Goal: Information Seeking & Learning: Check status

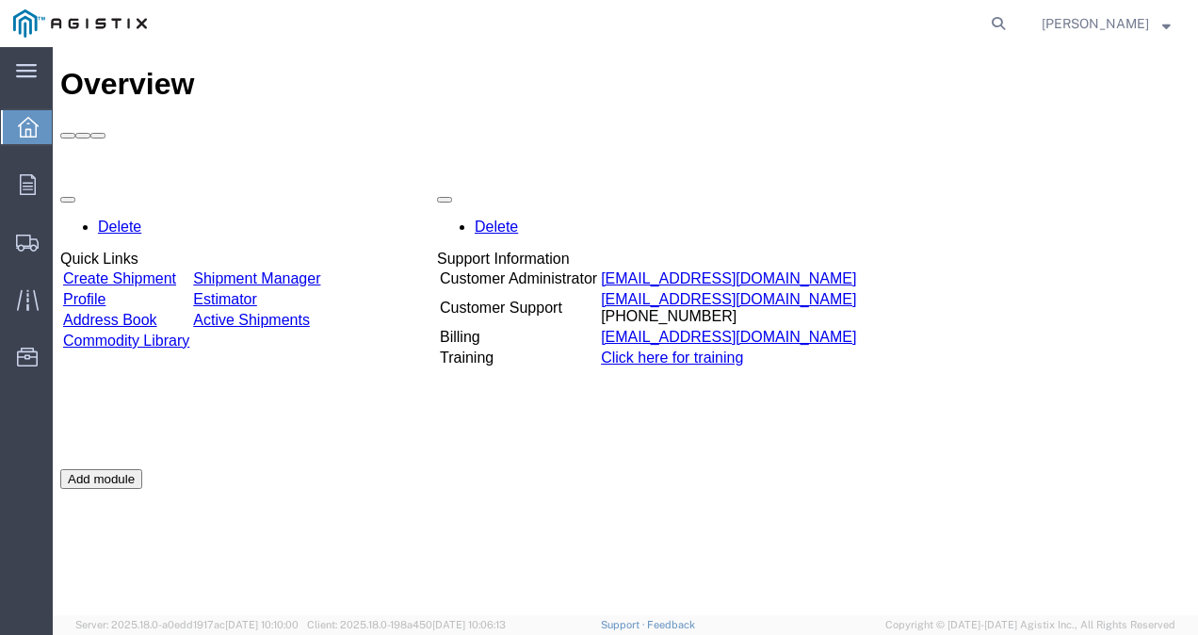
click at [30, 133] on icon at bounding box center [28, 127] width 21 height 21
click at [1011, 23] on icon at bounding box center [998, 23] width 26 height 26
click at [865, 36] on input "search" at bounding box center [699, 23] width 573 height 45
paste input "88026000"
drag, startPoint x: 518, startPoint y: 17, endPoint x: 399, endPoint y: 21, distance: 118.7
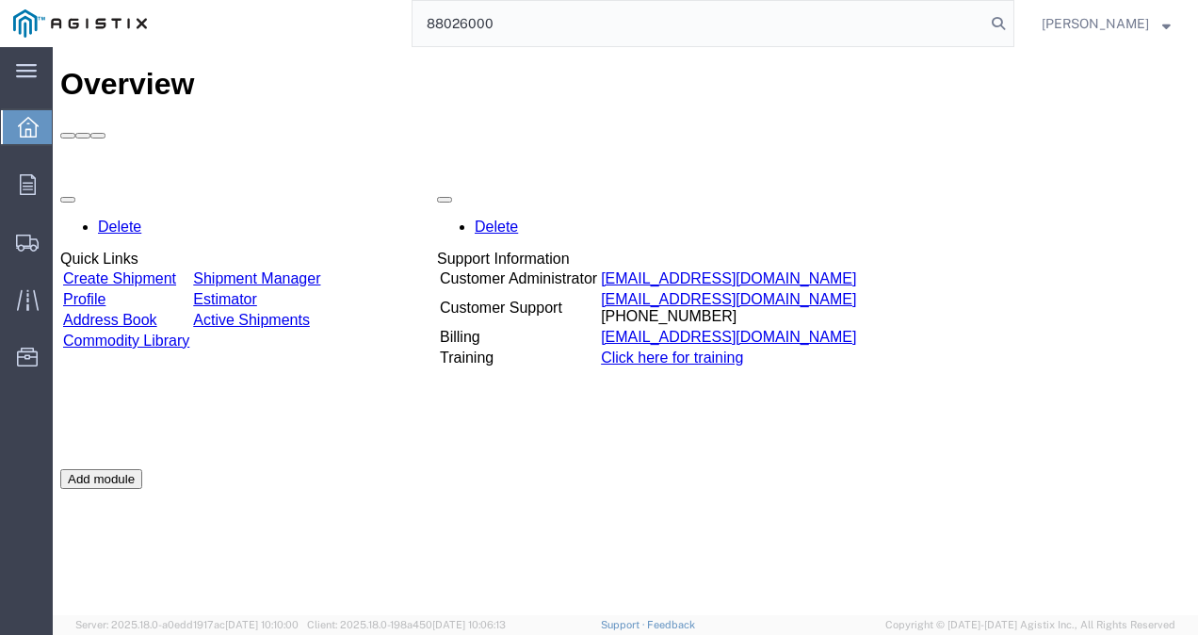
click at [399, 21] on div "88026000" at bounding box center [587, 23] width 854 height 47
paste input "P2250716"
type input "P2250716"
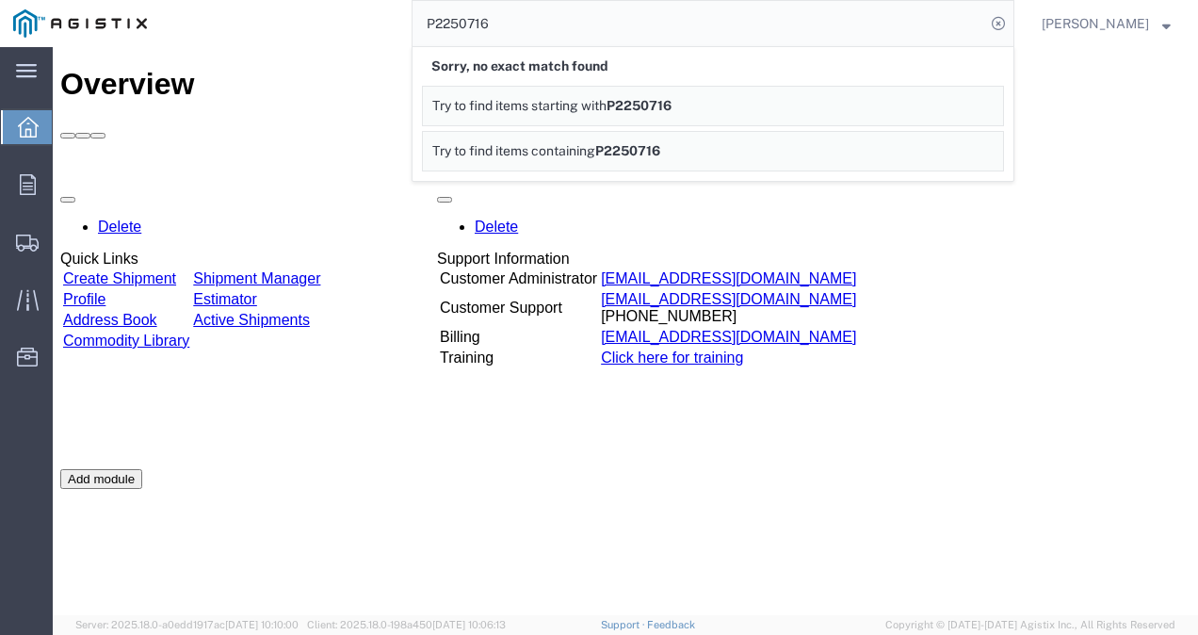
click at [290, 37] on div "P2250716 Sorry, no exact match found Try to find items starting with P2250716 T…" at bounding box center [587, 23] width 854 height 47
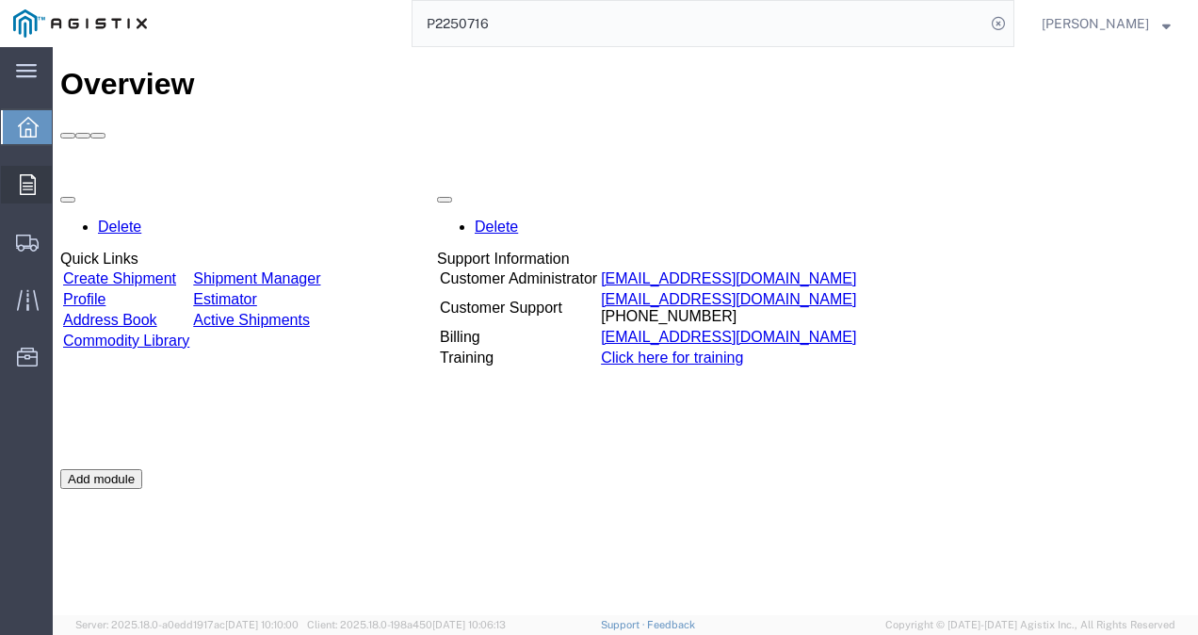
click at [25, 189] on icon at bounding box center [28, 184] width 16 height 21
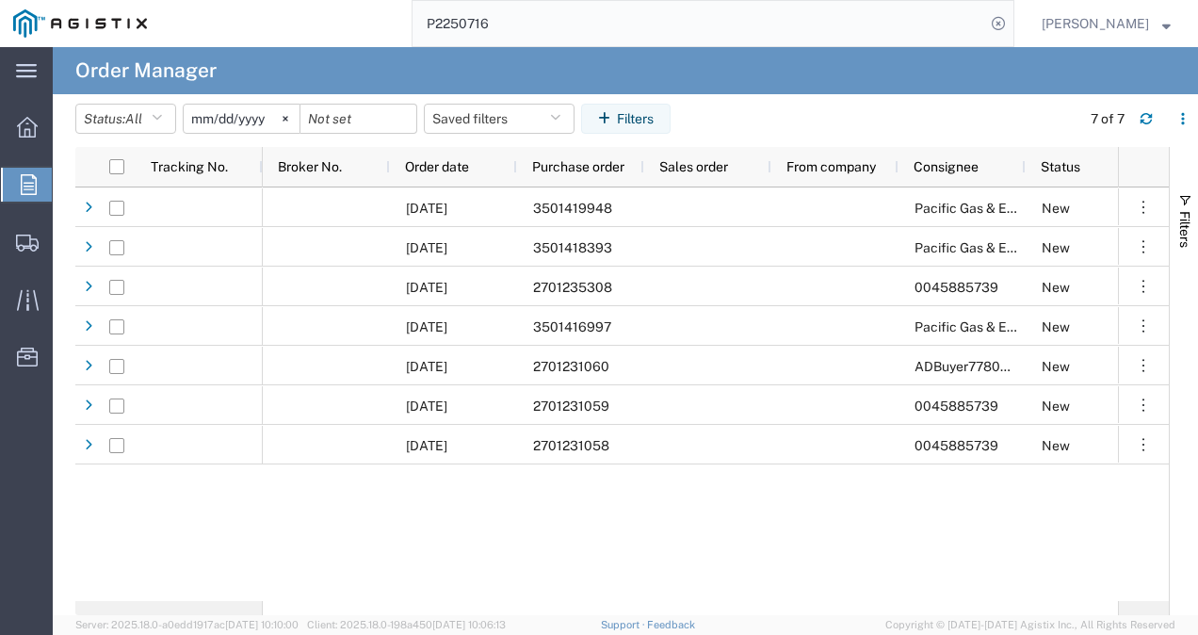
click at [276, 121] on input "[DATE]" at bounding box center [242, 119] width 116 height 28
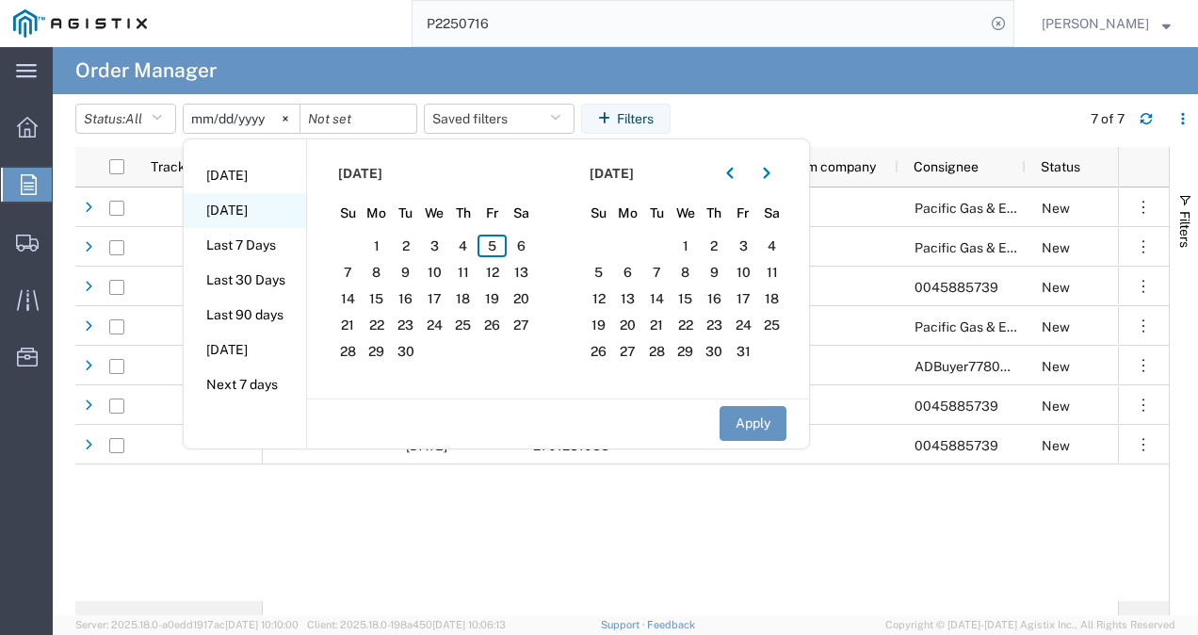
drag, startPoint x: 306, startPoint y: 144, endPoint x: 289, endPoint y: 207, distance: 65.3
click at [289, 207] on ul "[DATE] [DATE] Last 7 Days Last 30 Days Last 90 days [DATE] Next 7 days" at bounding box center [245, 280] width 122 height 282
drag, startPoint x: 289, startPoint y: 207, endPoint x: 370, endPoint y: 180, distance: 85.5
click at [370, 180] on span "[DATE]" at bounding box center [360, 174] width 44 height 20
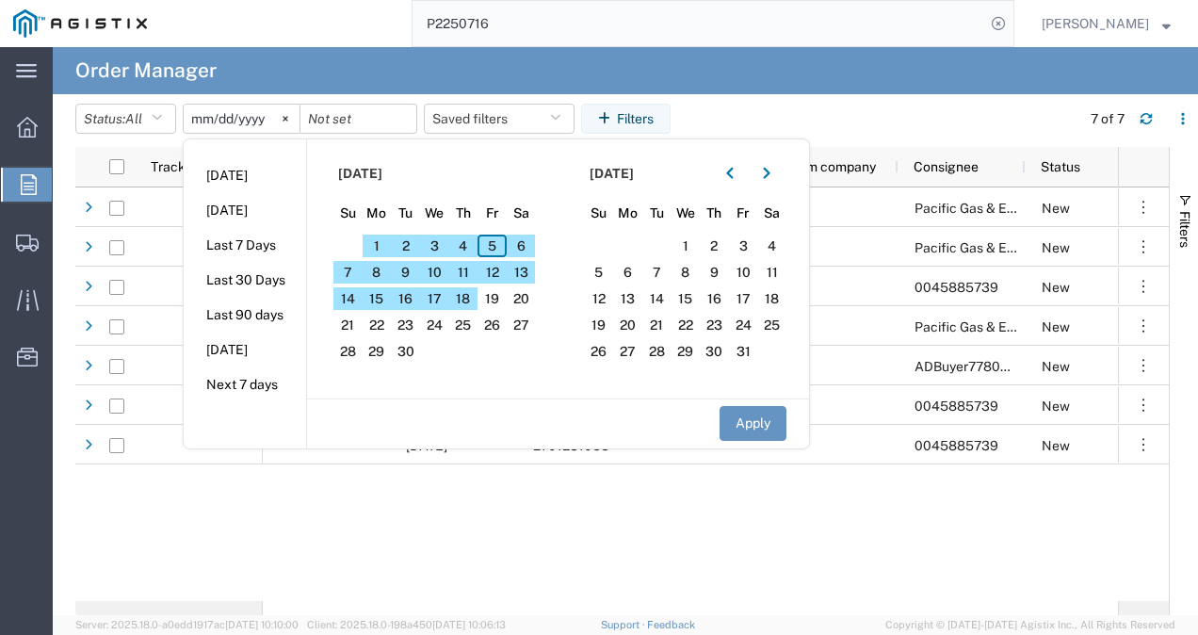
drag, startPoint x: 490, startPoint y: 243, endPoint x: 469, endPoint y: 377, distance: 135.3
click at [469, 377] on section "[DATE] Su Mo Tu We Th Fr Sa 31 1 2 3 4 5 6 7 8 9 10 11 12 13 14 15 16 17 18 19 …" at bounding box center [432, 268] width 251 height 259
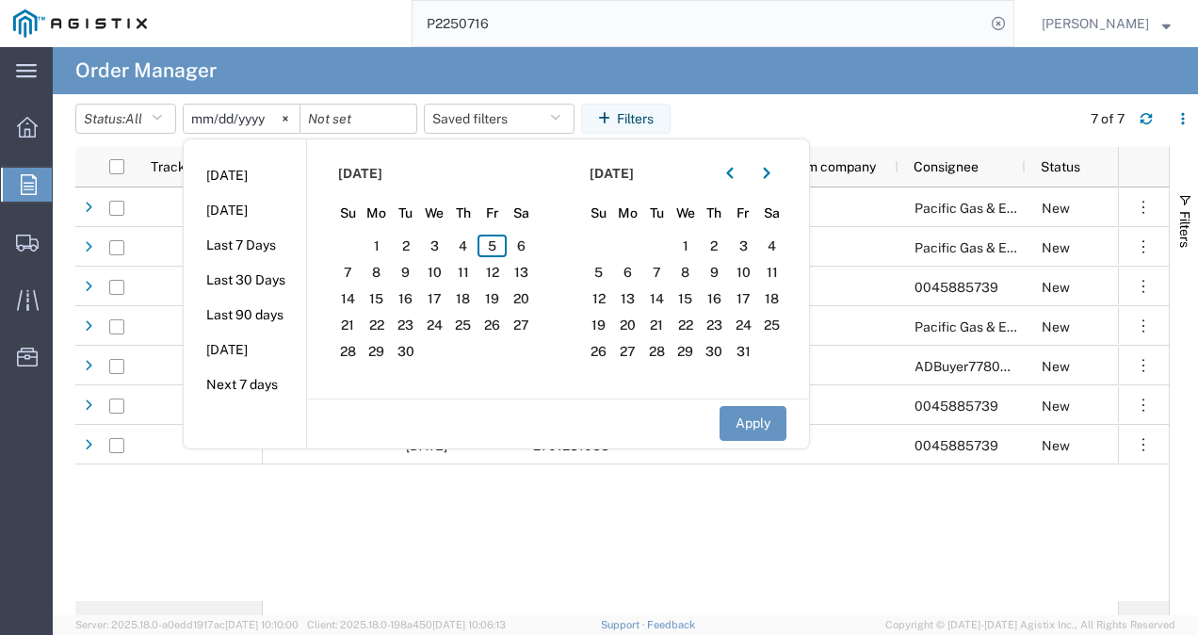
click at [447, 550] on div "[DATE] 3501419948 Pacific Gas & Electric Company [GEOGRAPHIC_DATA] Materials [D…" at bounding box center [690, 393] width 855 height 413
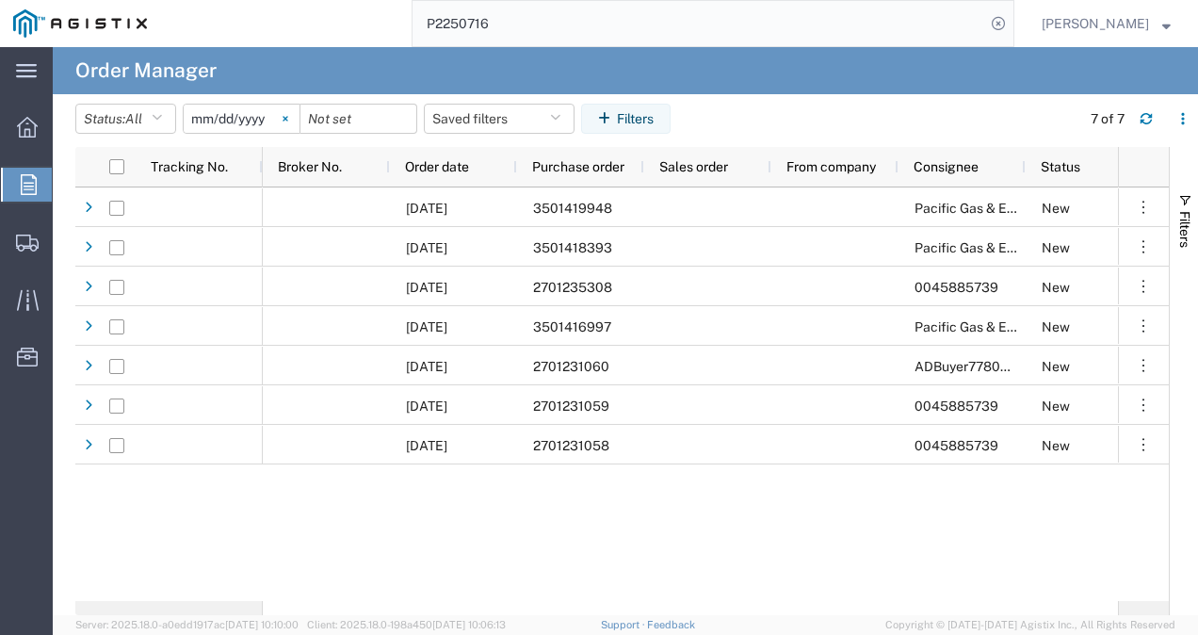
click at [292, 121] on svg-icon at bounding box center [285, 119] width 28 height 28
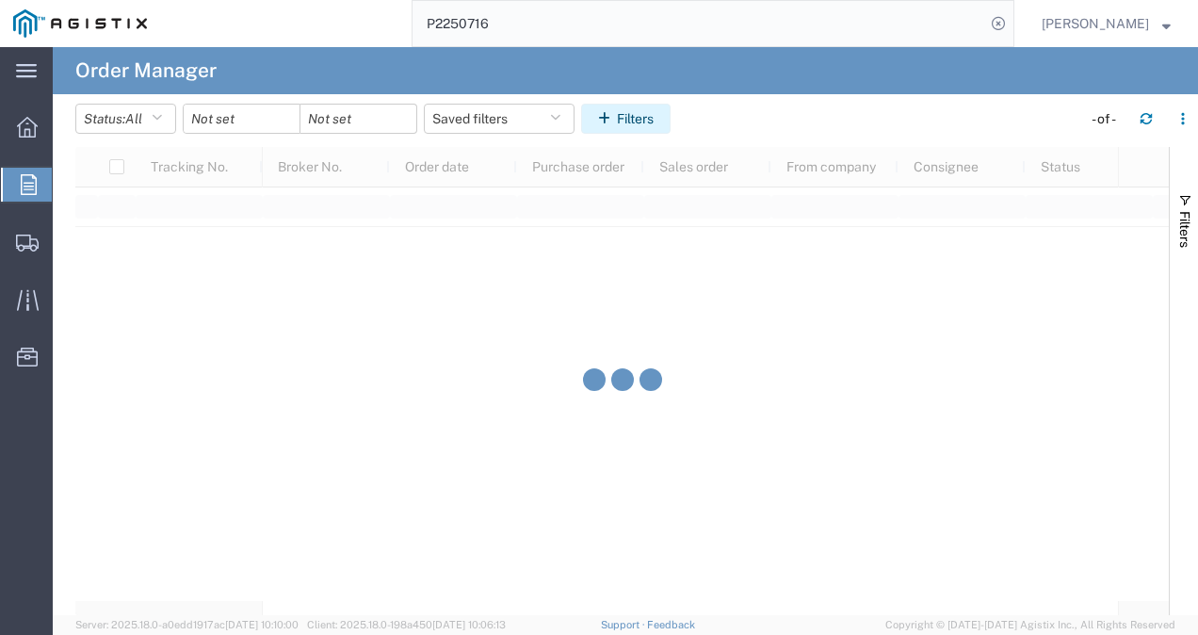
click at [613, 118] on icon "button" at bounding box center [607, 118] width 19 height 13
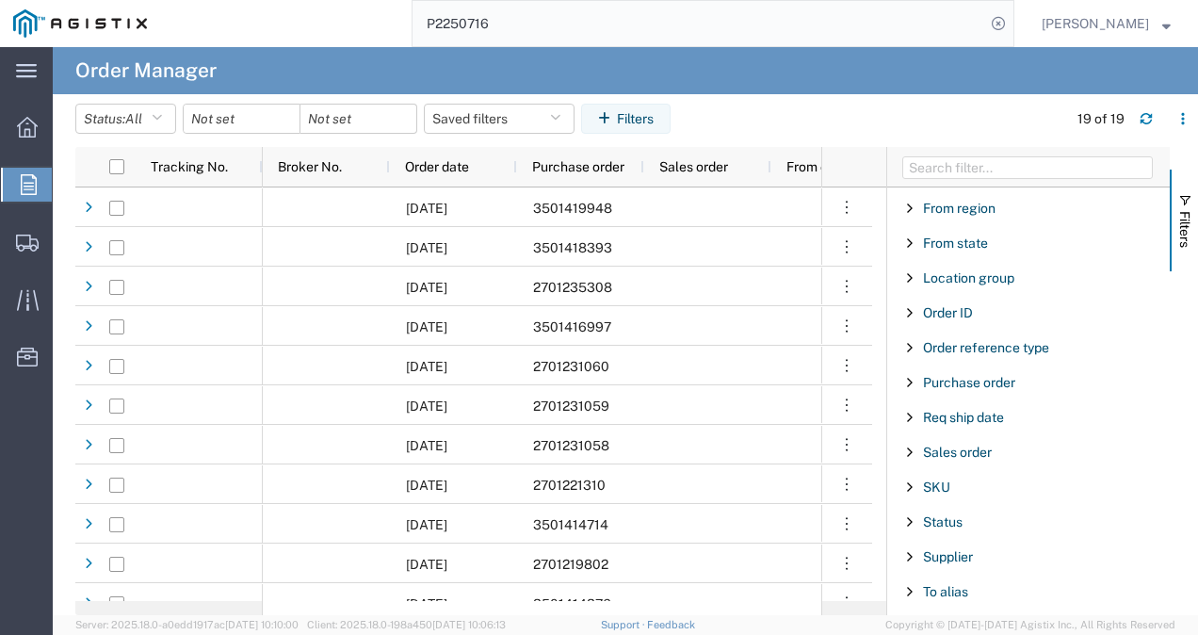
scroll to position [314, 0]
click at [910, 373] on span "Filter List 27 Filters" at bounding box center [909, 379] width 15 height 15
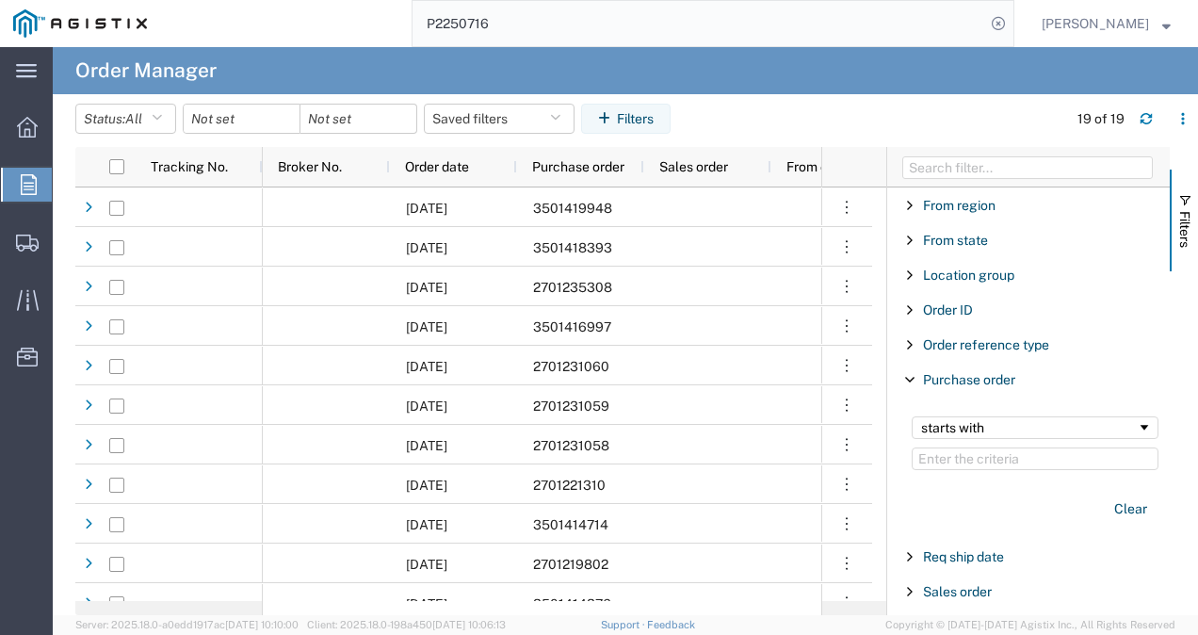
click at [947, 447] on input "Filter Value" at bounding box center [1035, 458] width 247 height 23
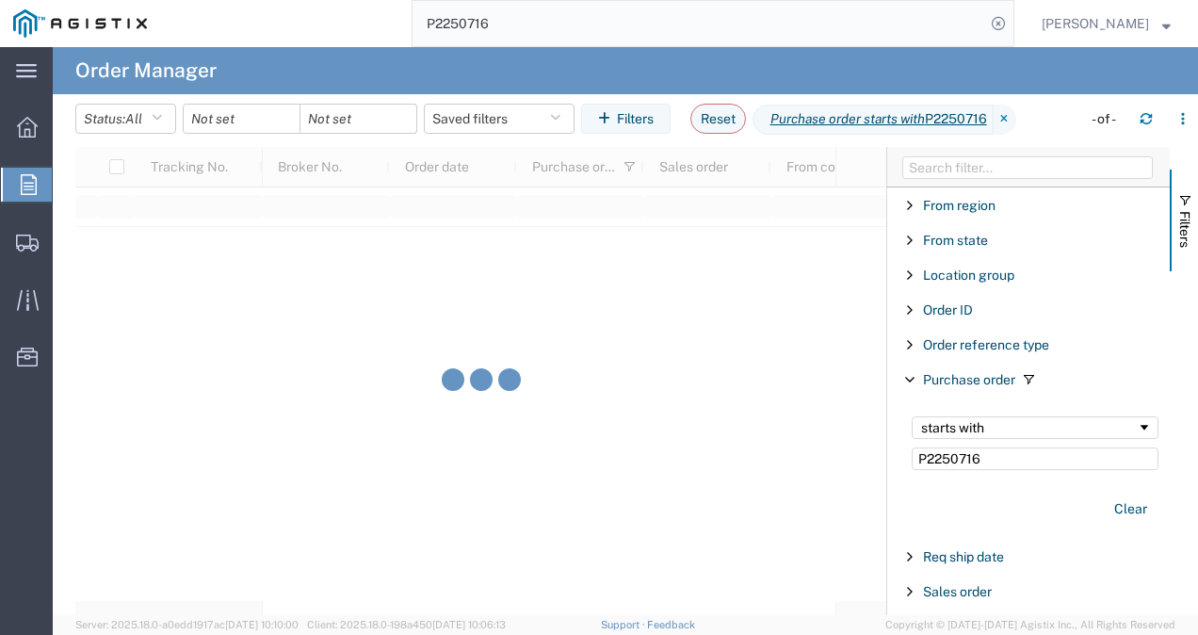
type input "P2250716"
click at [1056, 481] on div "Clear" at bounding box center [1034, 508] width 269 height 55
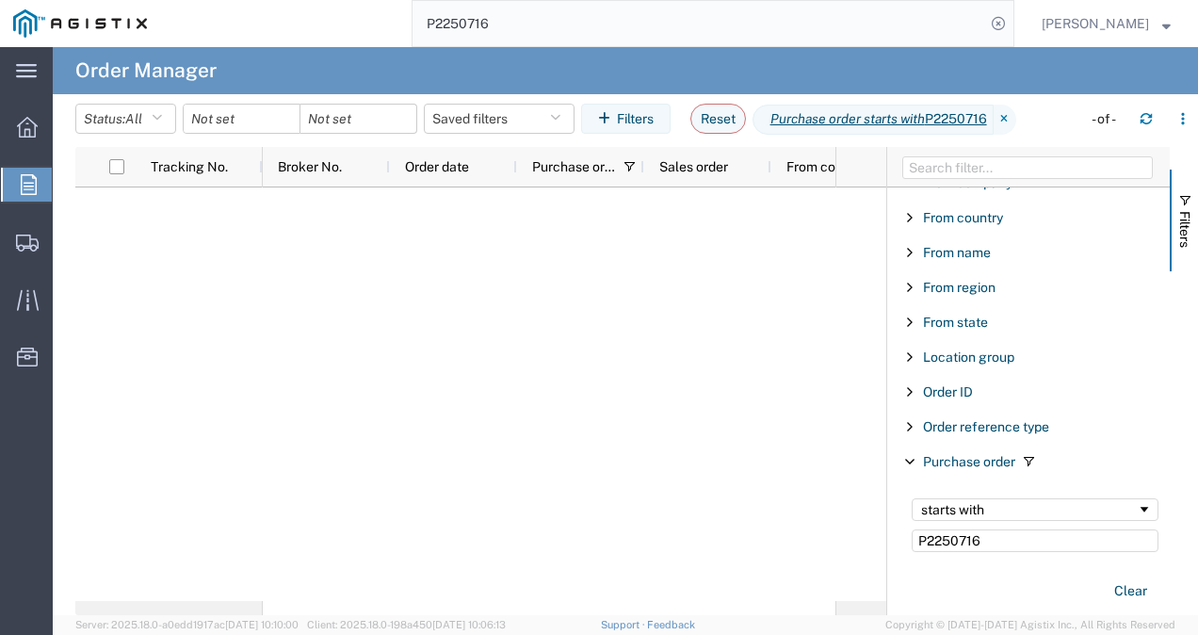
scroll to position [236, 0]
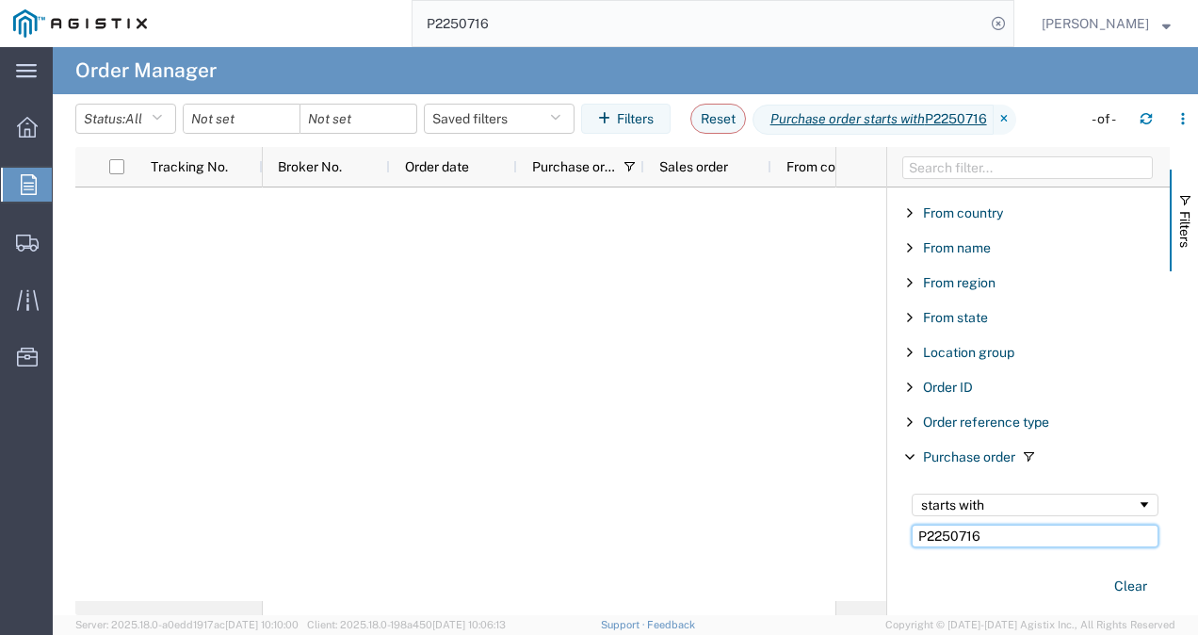
click at [1076, 537] on input "P2250716" at bounding box center [1035, 536] width 247 height 23
click at [831, 296] on div at bounding box center [549, 393] width 573 height 413
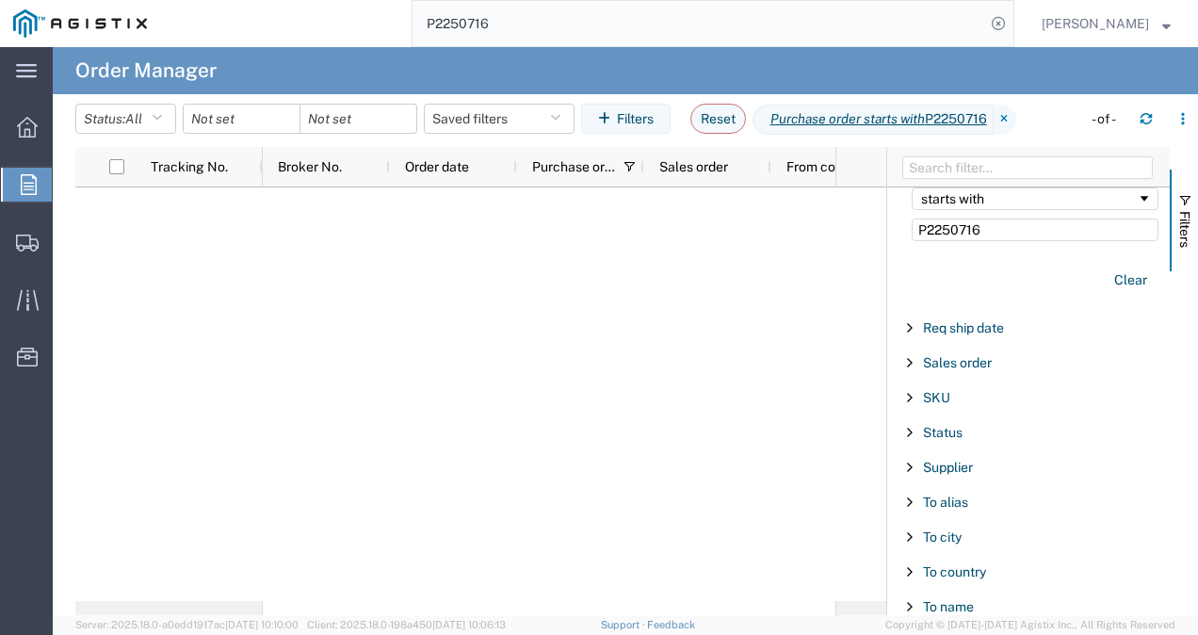
scroll to position [544, 0]
click at [981, 355] on span "Sales order" at bounding box center [957, 360] width 69 height 15
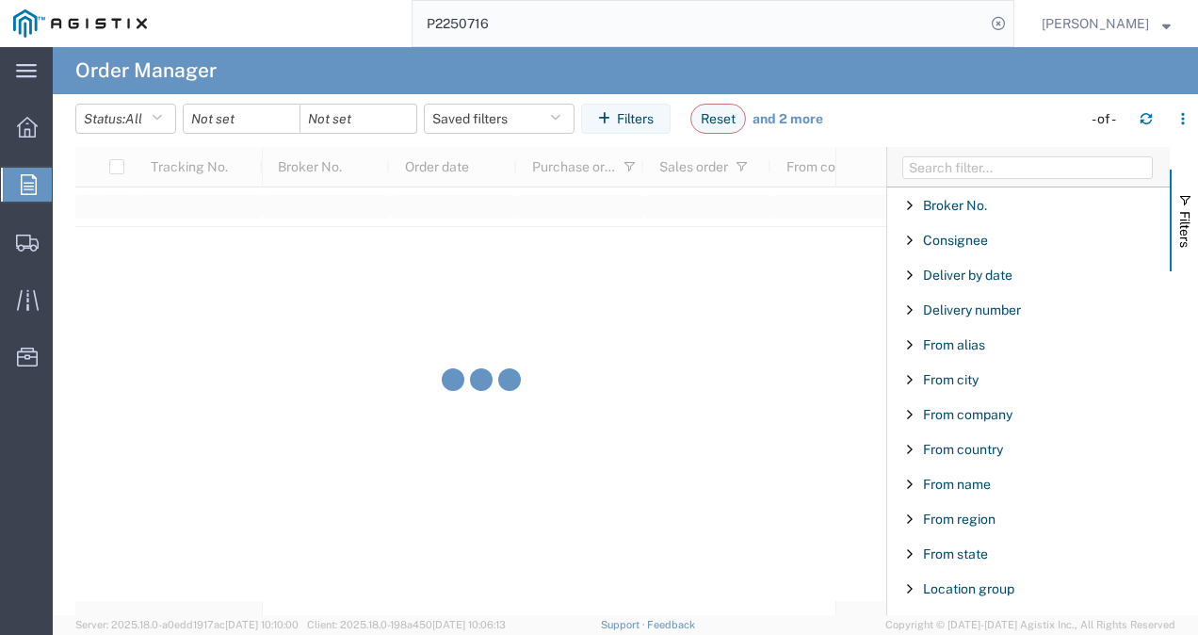
type input "tpo1102"
click at [220, 124] on input "date" at bounding box center [242, 119] width 116 height 28
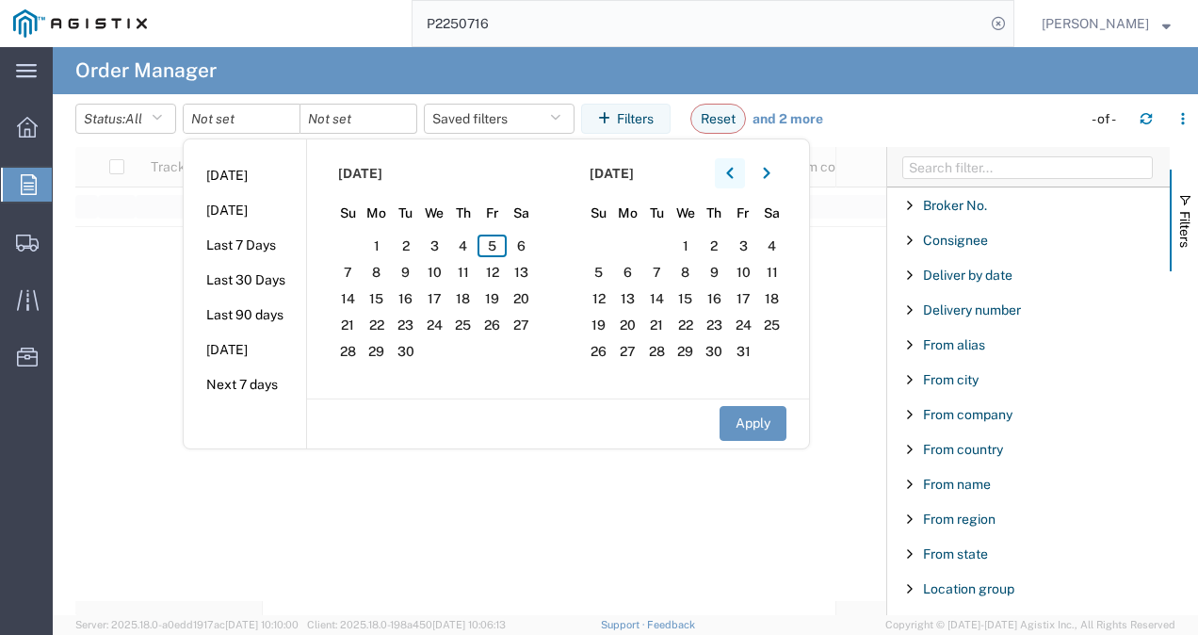
click at [733, 174] on icon "button" at bounding box center [729, 173] width 7 height 11
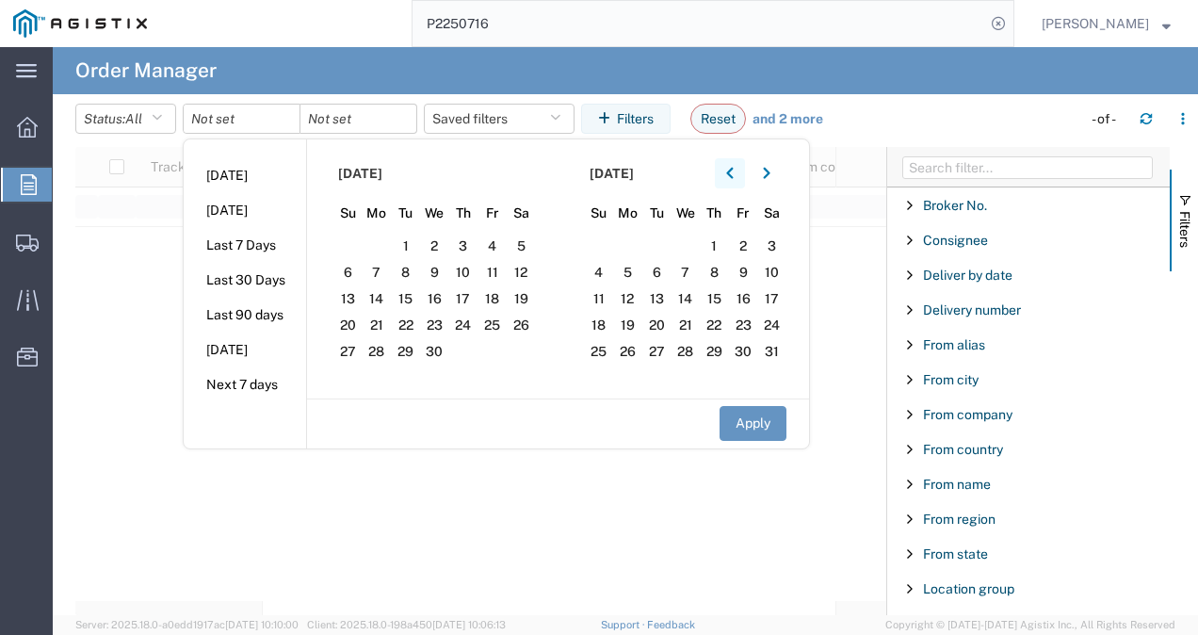
click at [733, 174] on icon "button" at bounding box center [729, 173] width 7 height 11
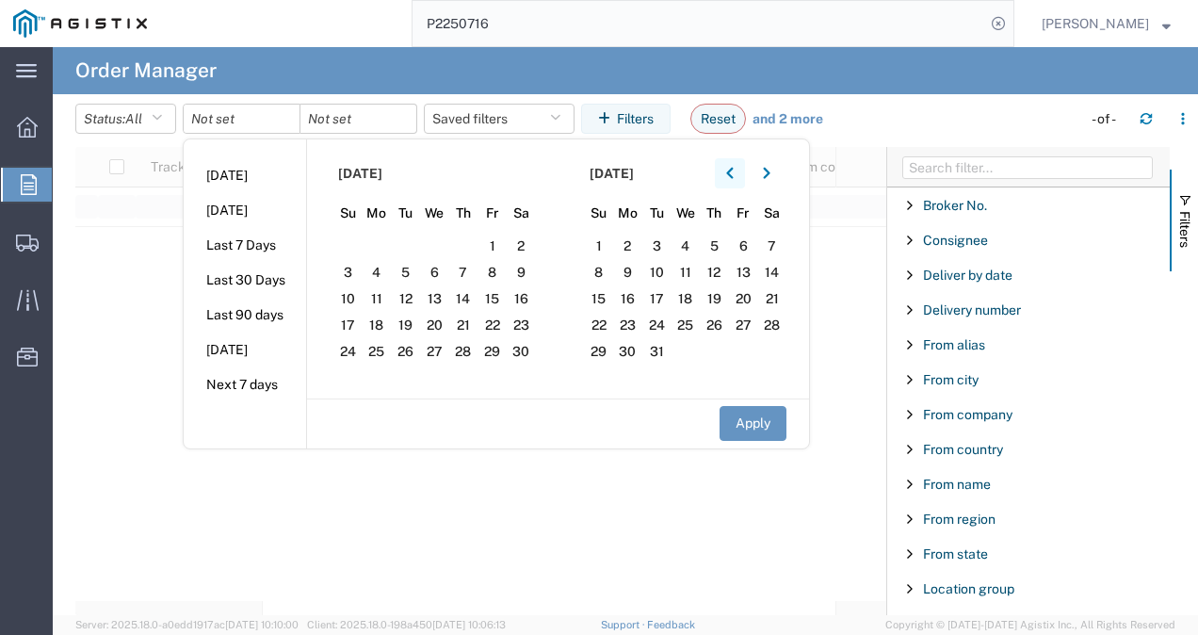
click at [733, 179] on icon "button" at bounding box center [730, 173] width 8 height 13
click at [445, 271] on span "11" at bounding box center [434, 272] width 29 height 23
click at [445, 273] on span "11" at bounding box center [434, 272] width 29 height 23
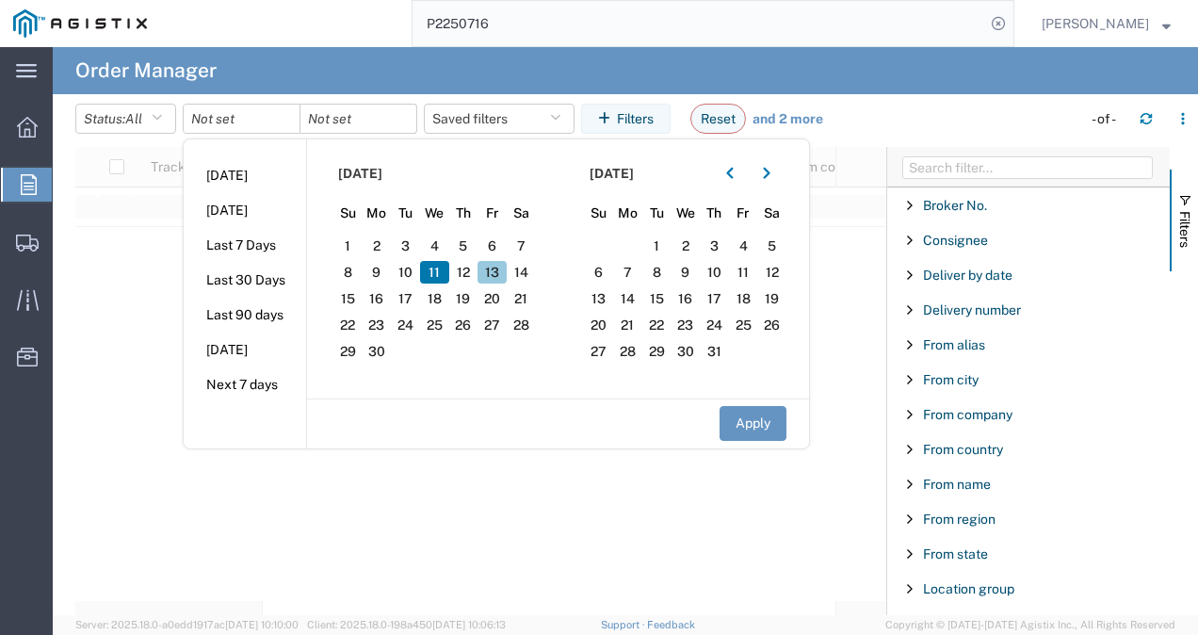
click at [505, 273] on span "13" at bounding box center [491, 272] width 29 height 23
drag, startPoint x: 588, startPoint y: 345, endPoint x: 680, endPoint y: 397, distance: 106.3
click at [680, 397] on section "[DATE] Su Mo Tu We Th Fr Sa 29 30 1 2 3 4 5 6 7 8 9 10 11 12 13 14 15 16 17 18 …" at bounding box center [683, 268] width 251 height 259
click at [493, 299] on span "20" at bounding box center [491, 298] width 29 height 23
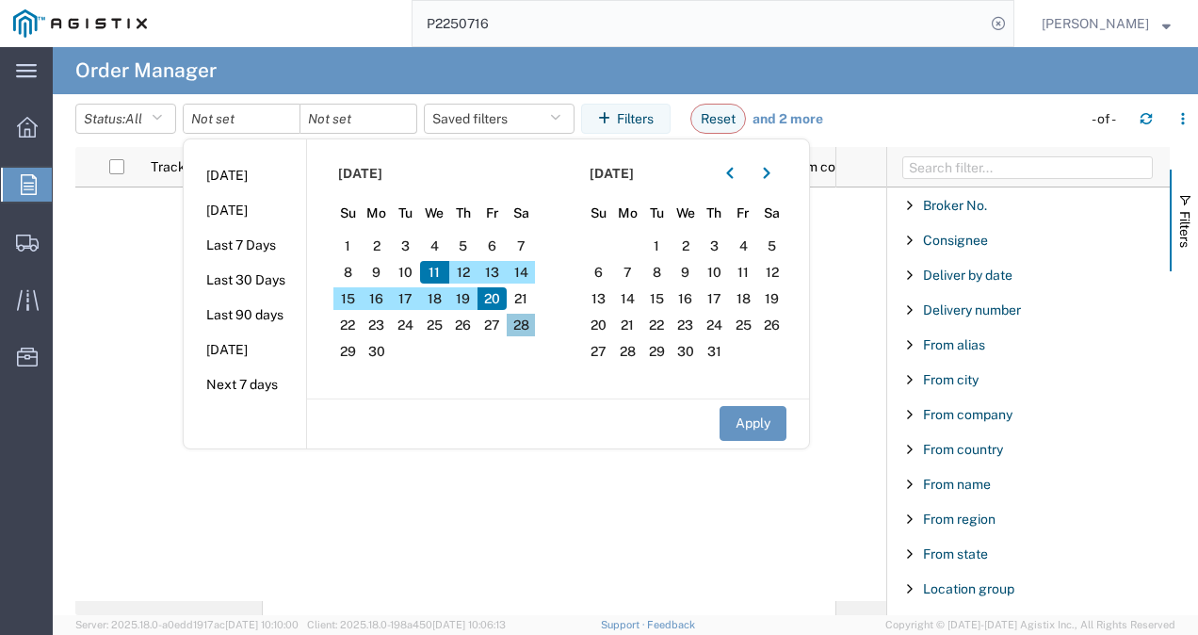
drag, startPoint x: 484, startPoint y: 298, endPoint x: 540, endPoint y: 328, distance: 63.2
click at [536, 233] on div "1 2 3 4 5 6 7 8 9 10 11 12 13 14 15 16 17 18 19 20 21 22 23 24 25 26 27 28 29 30" at bounding box center [434, 233] width 202 height 0
click at [542, 330] on section "[DATE] Su Mo Tu We Th Fr Sa 1 2 3 4 5 6 7 8 9 10 11 12 13 14 15 16 17 18 19 20 …" at bounding box center [432, 268] width 251 height 259
click at [547, 333] on section "[DATE] Su Mo Tu We Th Fr Sa 1 2 3 4 5 6 7 8 9 10 11 12 13 14 15 16 17 18 19 20 …" at bounding box center [432, 268] width 251 height 259
drag, startPoint x: 559, startPoint y: 340, endPoint x: 591, endPoint y: 359, distance: 37.1
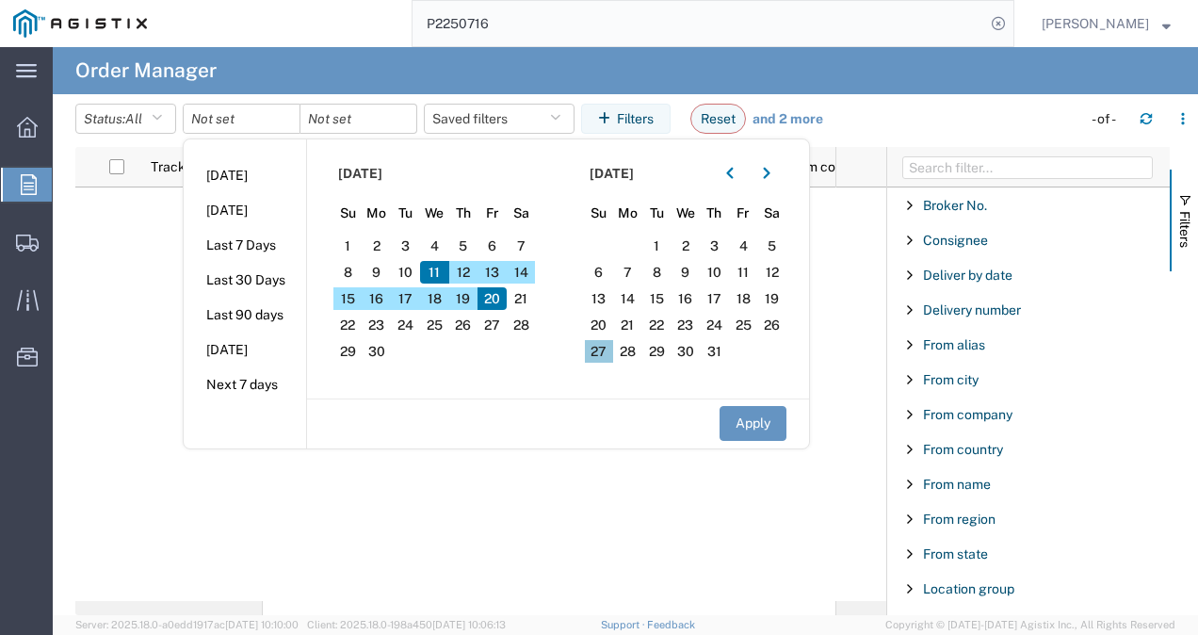
click at [591, 359] on div "[DATE] Su Mo Tu We Th Fr Sa 1 2 3 4 5 6 7 8 9 10 11 12 13 14 15 16 17 18 19 20 …" at bounding box center [557, 293] width 503 height 309
drag, startPoint x: 591, startPoint y: 359, endPoint x: 634, endPoint y: 386, distance: 50.4
click at [634, 386] on section "[DATE] Su Mo Tu We Th Fr Sa 29 30 1 2 3 4 5 6 7 8 9 10 11 12 13 14 15 16 17 18 …" at bounding box center [683, 268] width 251 height 259
click at [747, 427] on button "Apply" at bounding box center [753, 423] width 67 height 35
type input "[DATE]"
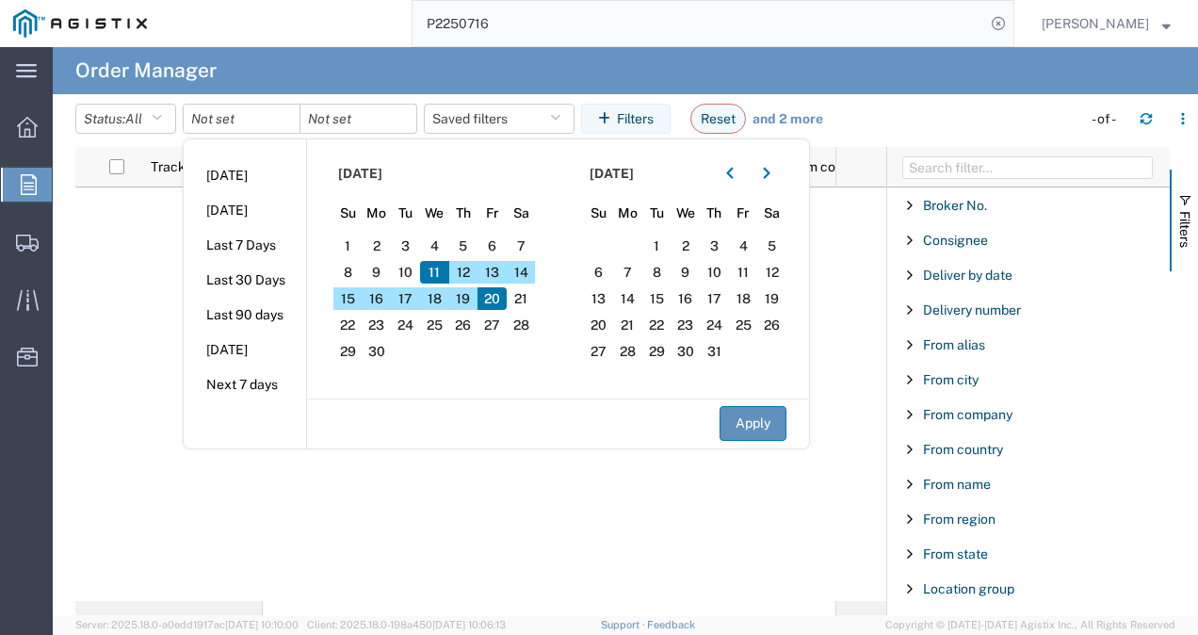
type input "[DATE]"
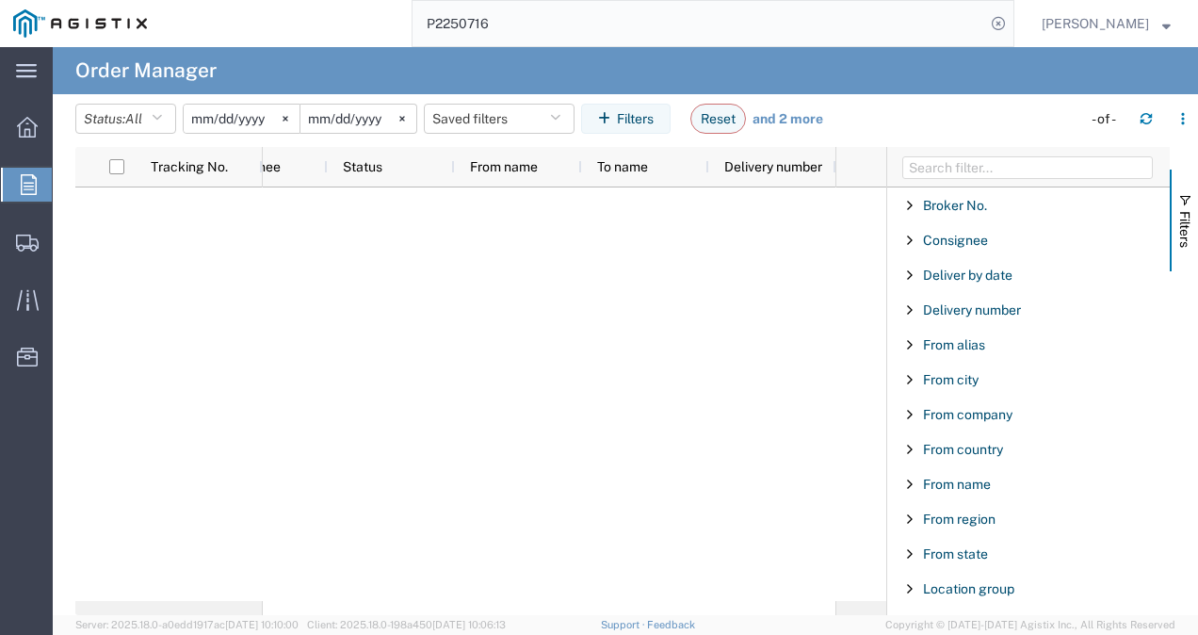
click at [512, 30] on input "P2250716" at bounding box center [699, 23] width 573 height 45
type input "P"
click at [391, 121] on input "[DATE]" at bounding box center [358, 119] width 116 height 28
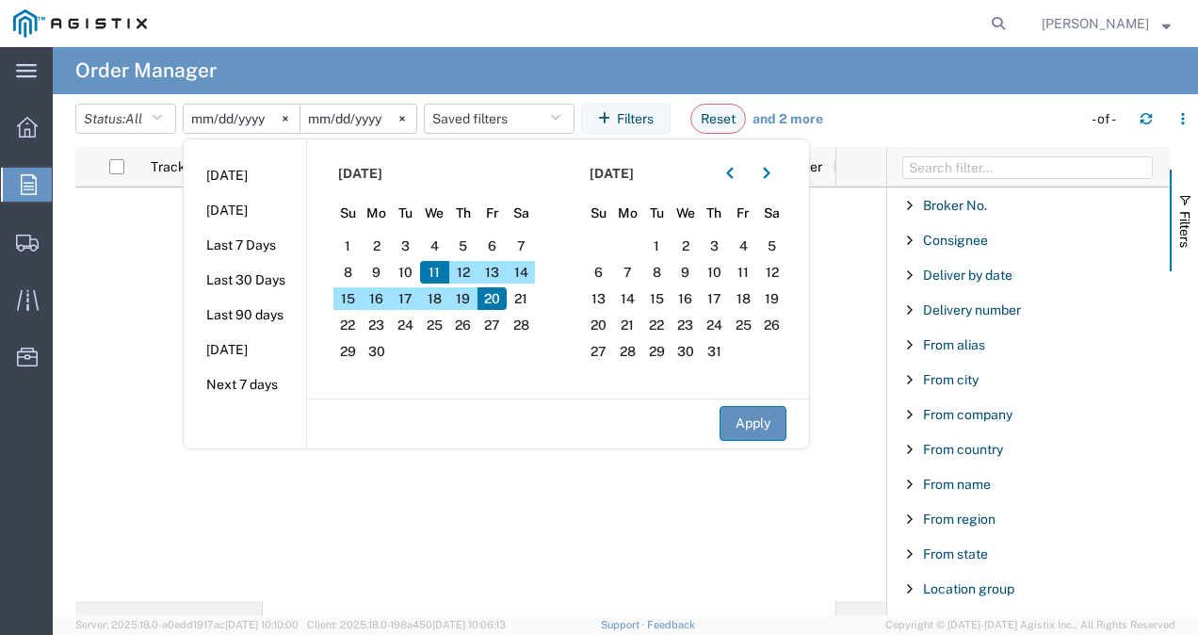
click at [736, 413] on button "Apply" at bounding box center [753, 423] width 67 height 35
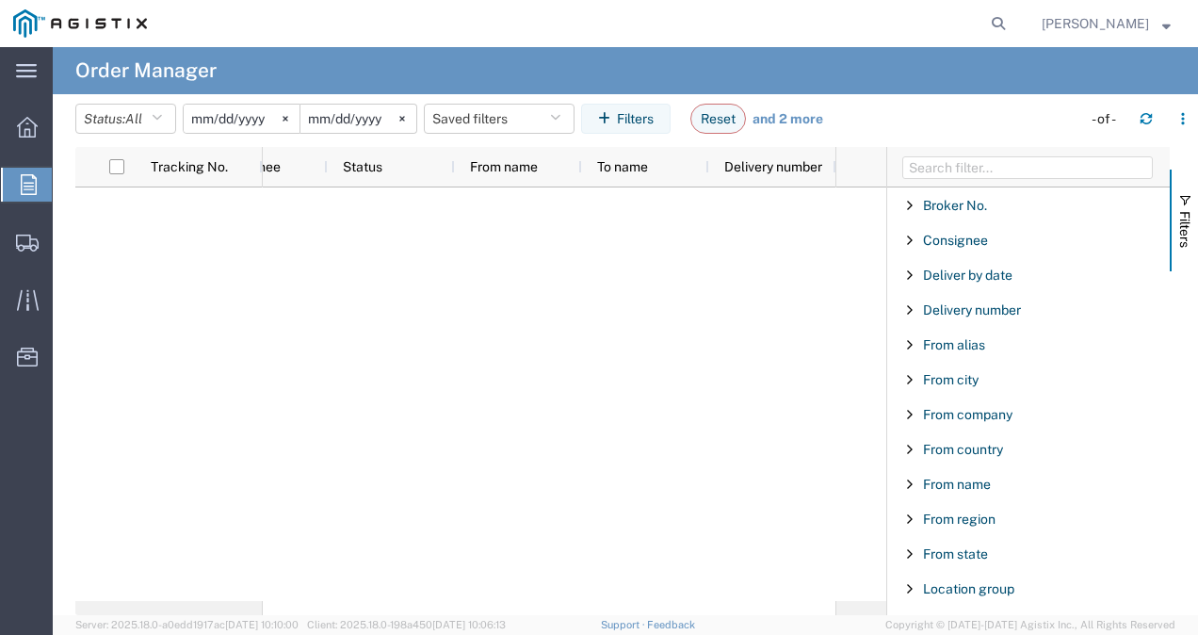
click at [910, 77] on agx-page-header "Order Manager" at bounding box center [625, 70] width 1145 height 47
drag, startPoint x: 880, startPoint y: 70, endPoint x: 736, endPoint y: 50, distance: 144.5
click at [736, 50] on agx-page-header "Order Manager" at bounding box center [625, 70] width 1145 height 47
drag, startPoint x: 736, startPoint y: 50, endPoint x: 448, endPoint y: 96, distance: 291.9
click at [448, 96] on agx-order-manager "Order Manager Status: All All Cancelled Orders New Orders Updated Orders [DATE]…" at bounding box center [625, 331] width 1145 height 568
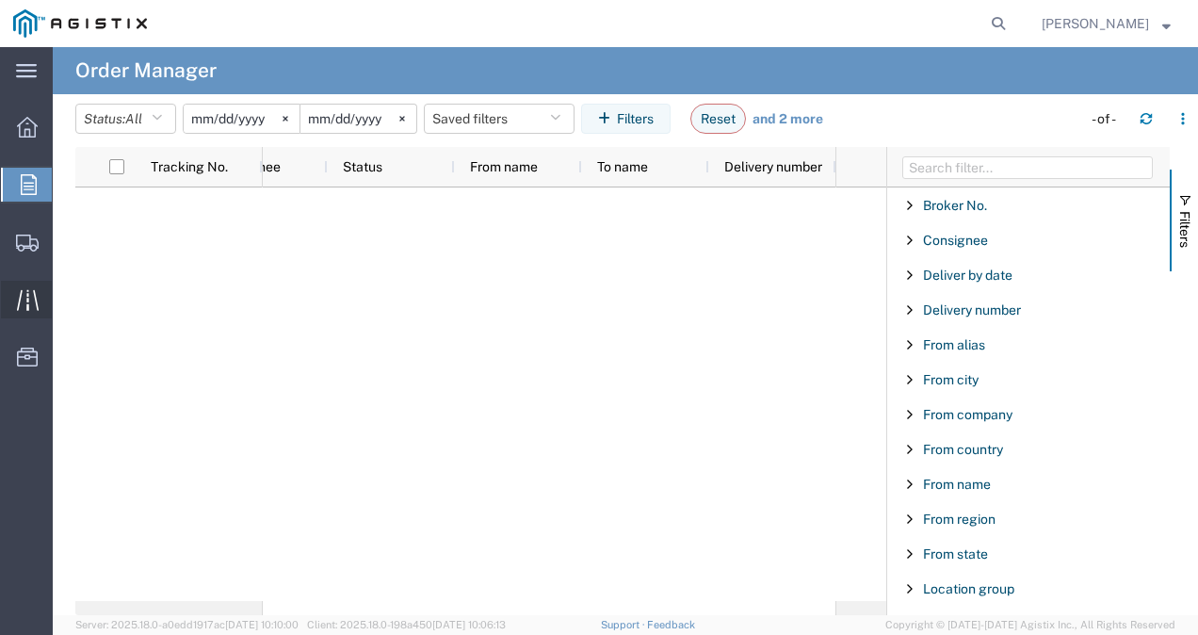
drag, startPoint x: 113, startPoint y: 185, endPoint x: 28, endPoint y: 304, distance: 146.6
click at [28, 304] on div "main_menu Created with Sketch. Collapse Menu Overview Orders Shipments Shipment…" at bounding box center [599, 341] width 1198 height 588
click at [198, 235] on div at bounding box center [480, 393] width 811 height 413
click at [162, 120] on icon "button" at bounding box center [157, 118] width 10 height 13
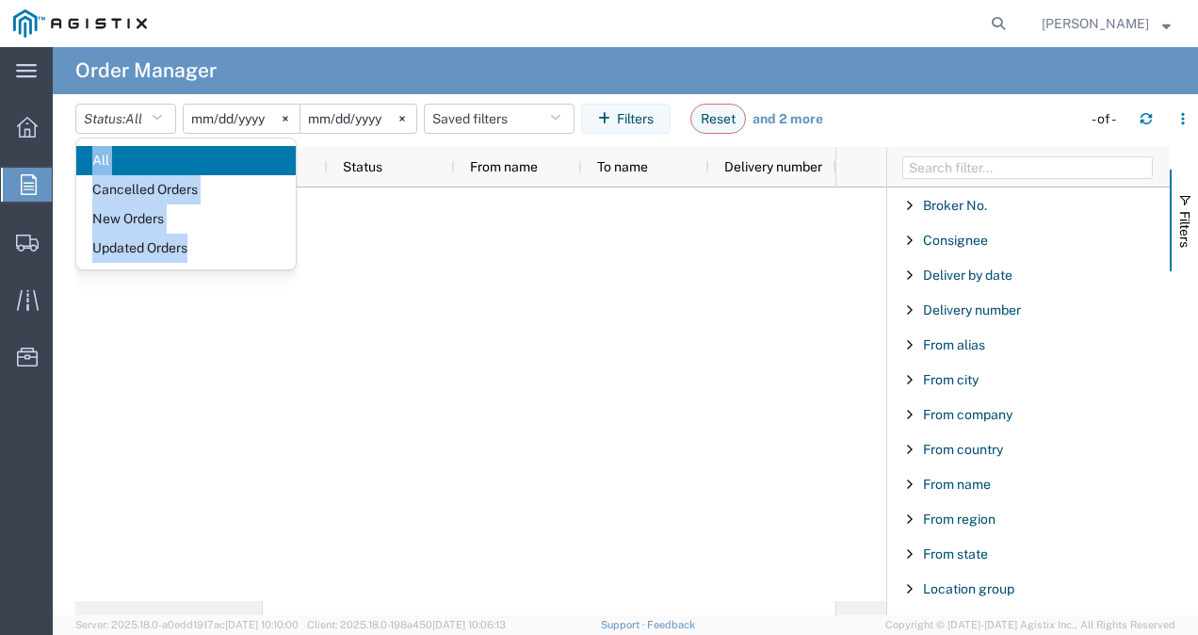
click at [204, 289] on div at bounding box center [480, 393] width 811 height 413
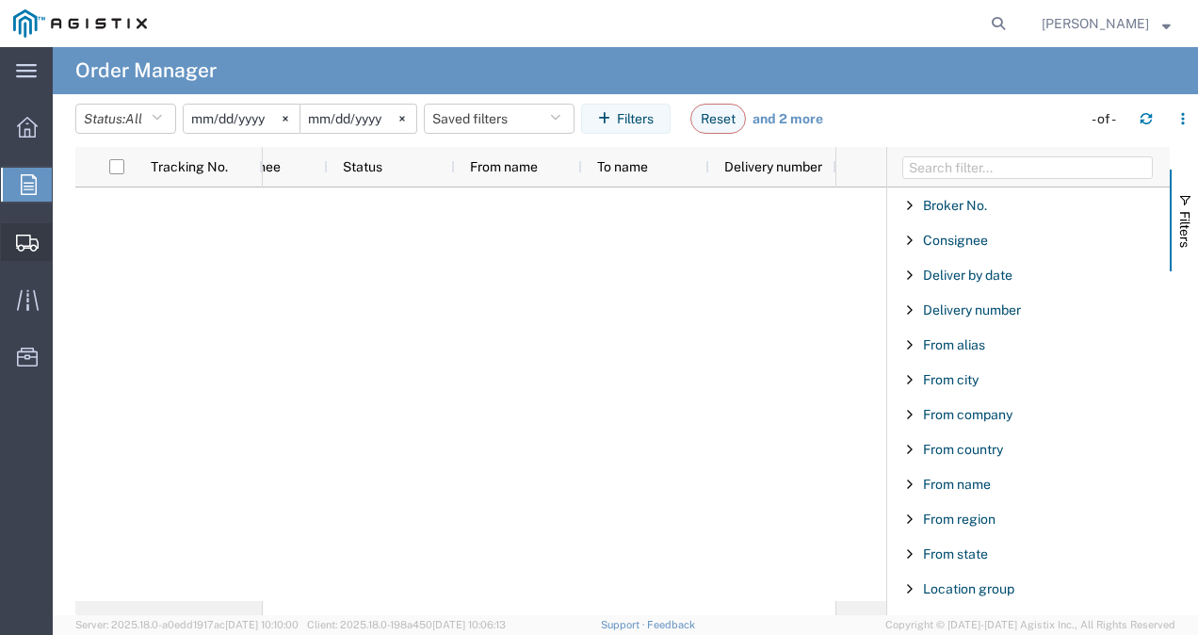
click at [0, 0] on span "Shipment Manager" at bounding box center [0, 0] width 0 height 0
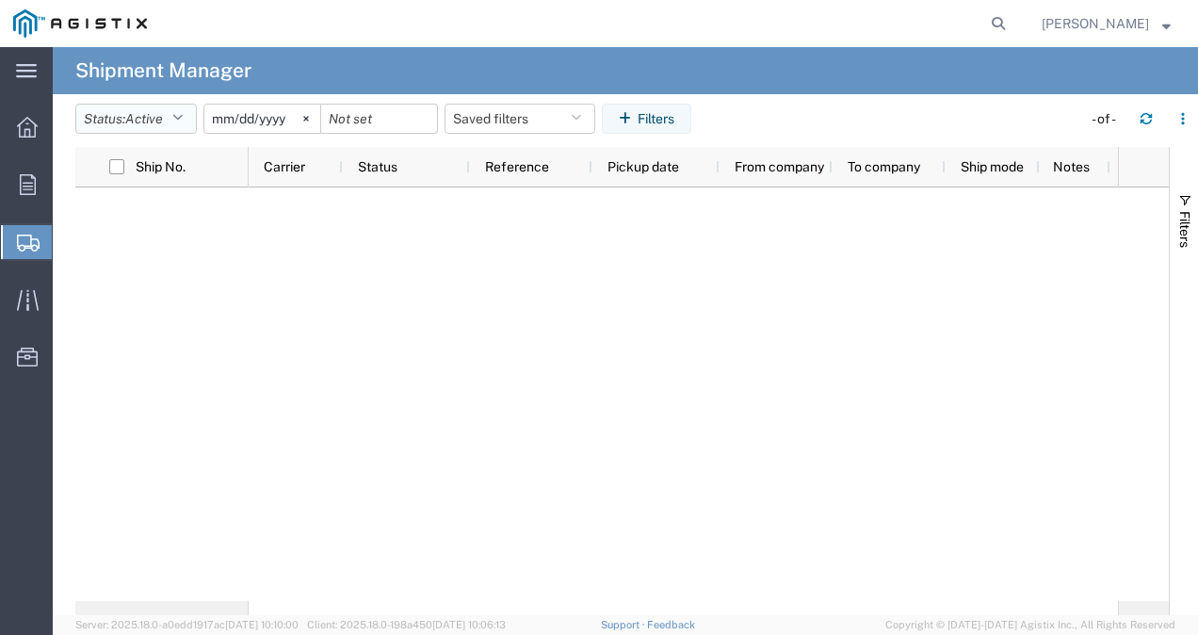
click at [183, 112] on icon "button" at bounding box center [177, 118] width 10 height 13
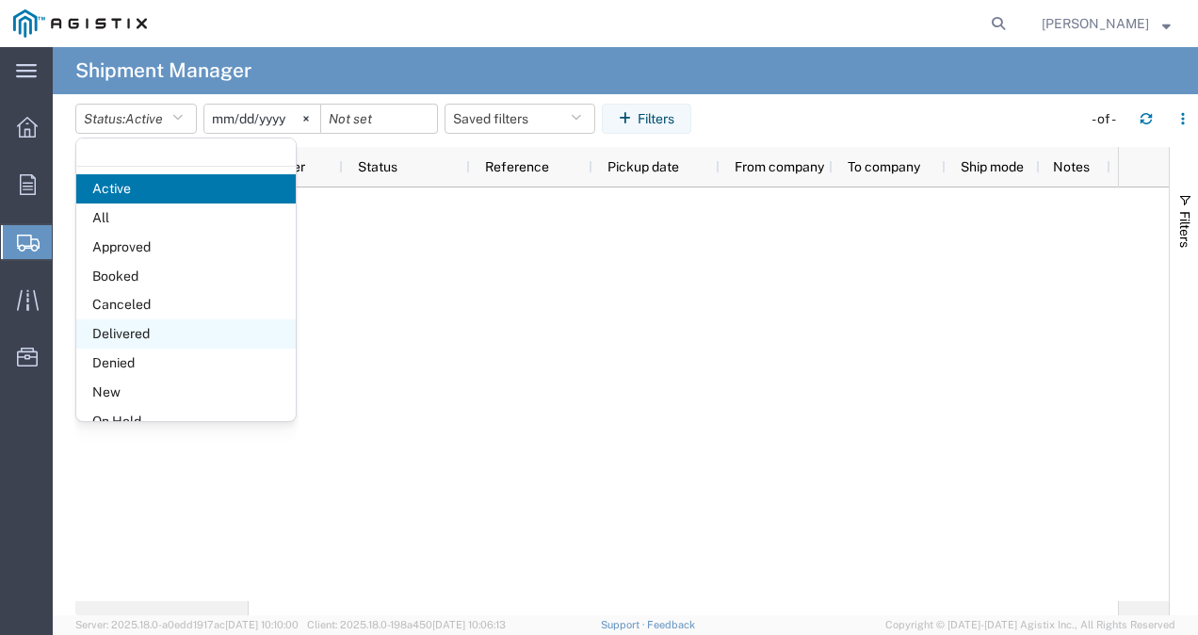
click at [187, 332] on span "Delivered" at bounding box center [185, 333] width 219 height 29
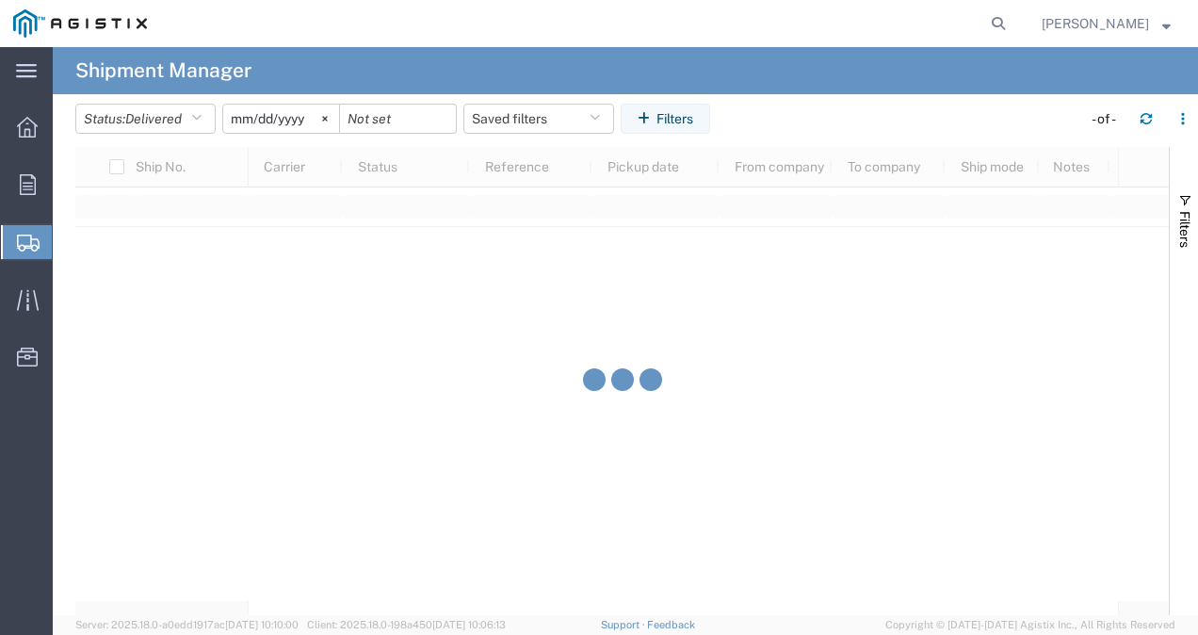
click at [301, 119] on input "[DATE]" at bounding box center [281, 119] width 116 height 28
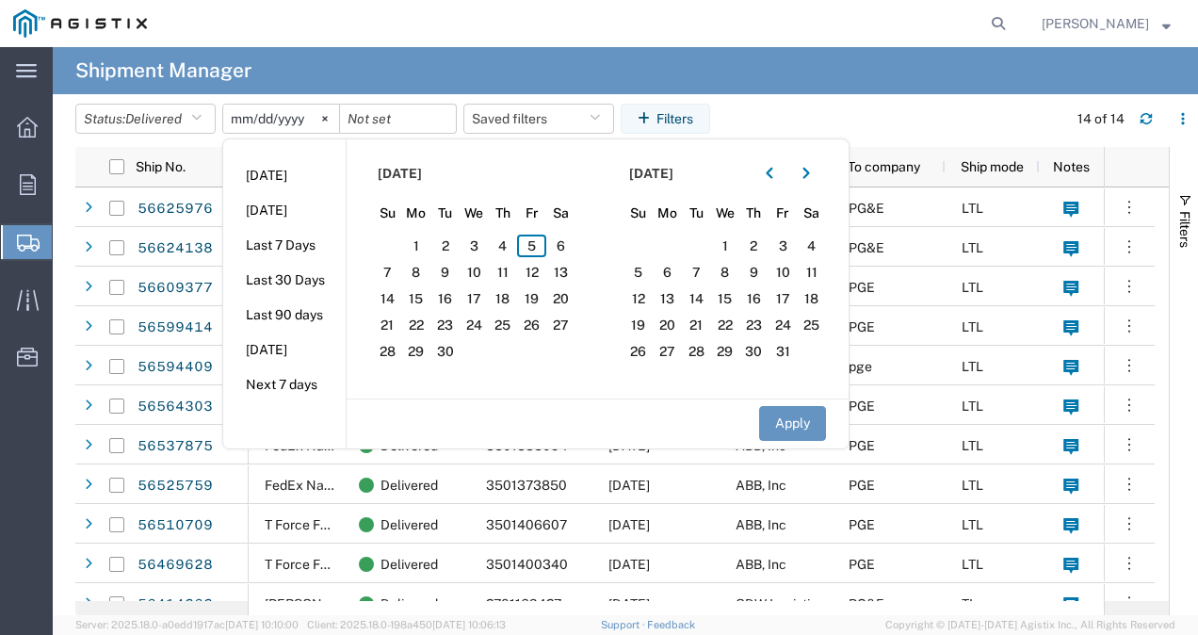
click at [371, 175] on section "[DATE] Su Mo Tu We Th Fr Sa 31 1 2 3 4 5 6 7 8 9 10 11 12 13 14 15 16 17 18 19 …" at bounding box center [472, 268] width 251 height 259
click at [772, 173] on icon "button" at bounding box center [769, 173] width 7 height 11
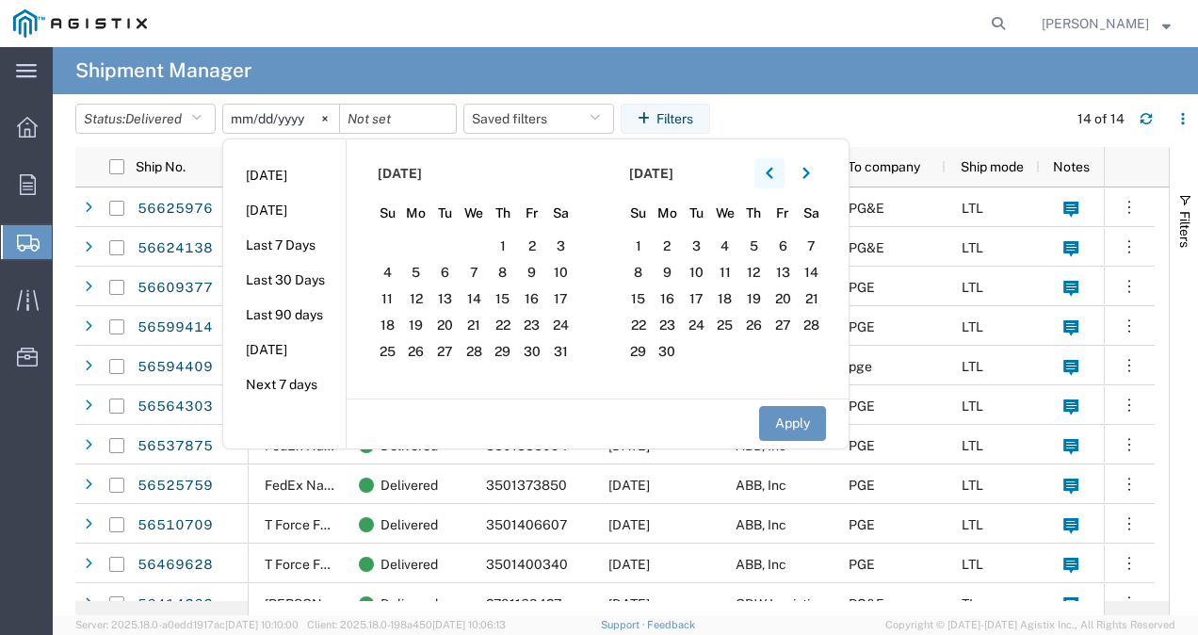
click at [772, 173] on icon "button" at bounding box center [769, 173] width 7 height 11
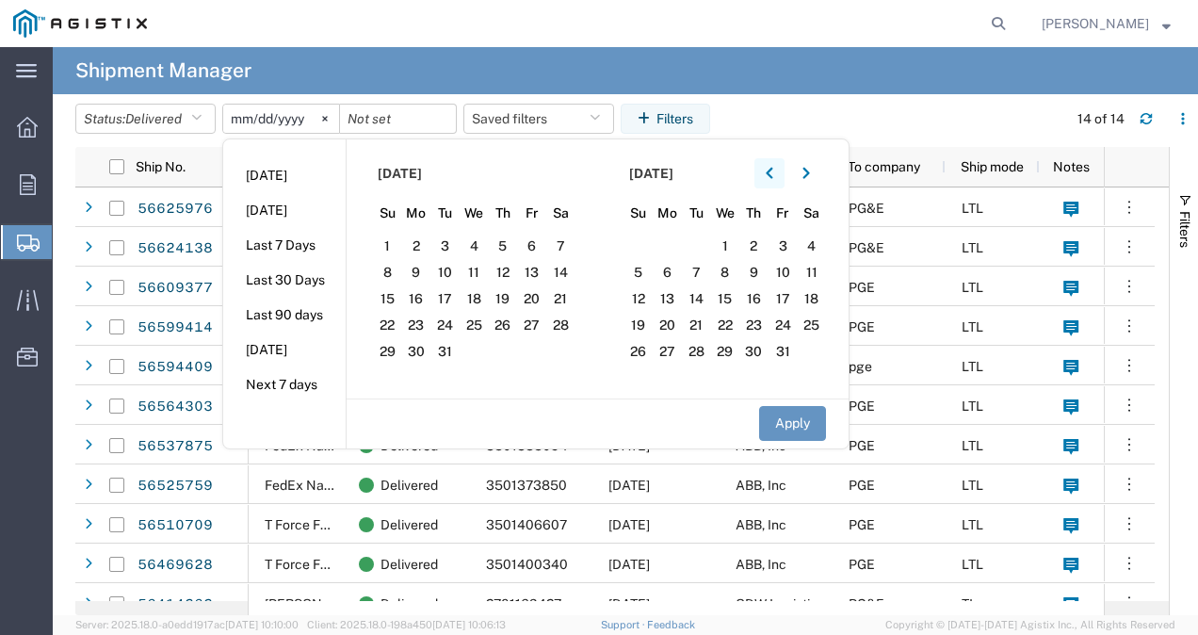
click at [772, 173] on icon "button" at bounding box center [769, 173] width 7 height 11
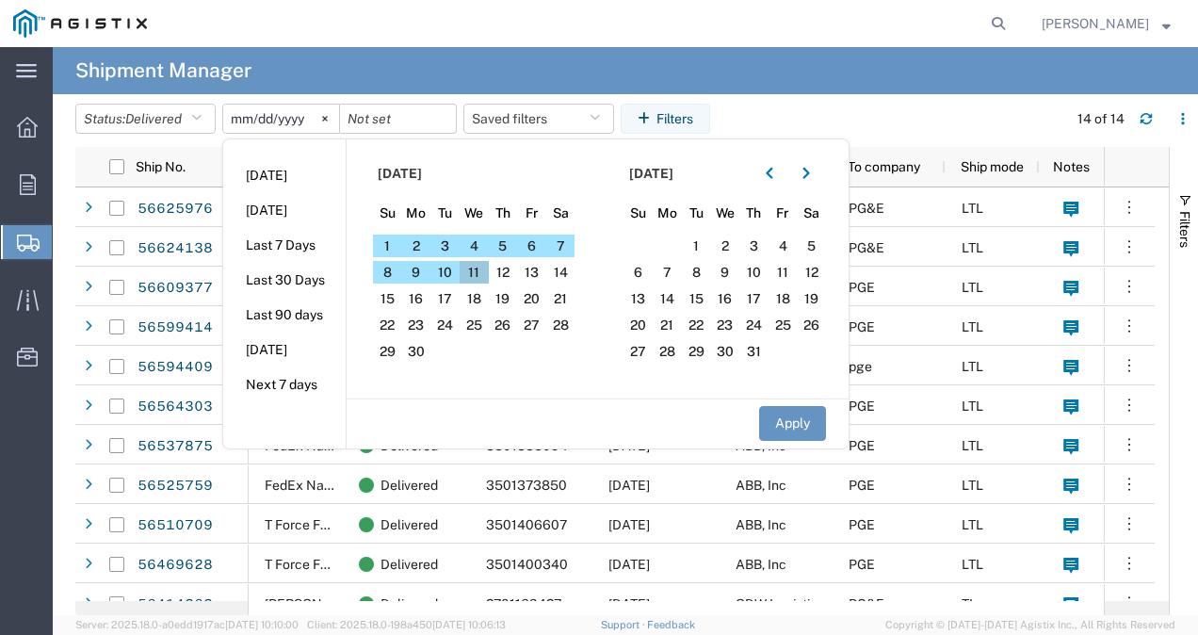
click at [486, 274] on span "11" at bounding box center [474, 272] width 29 height 23
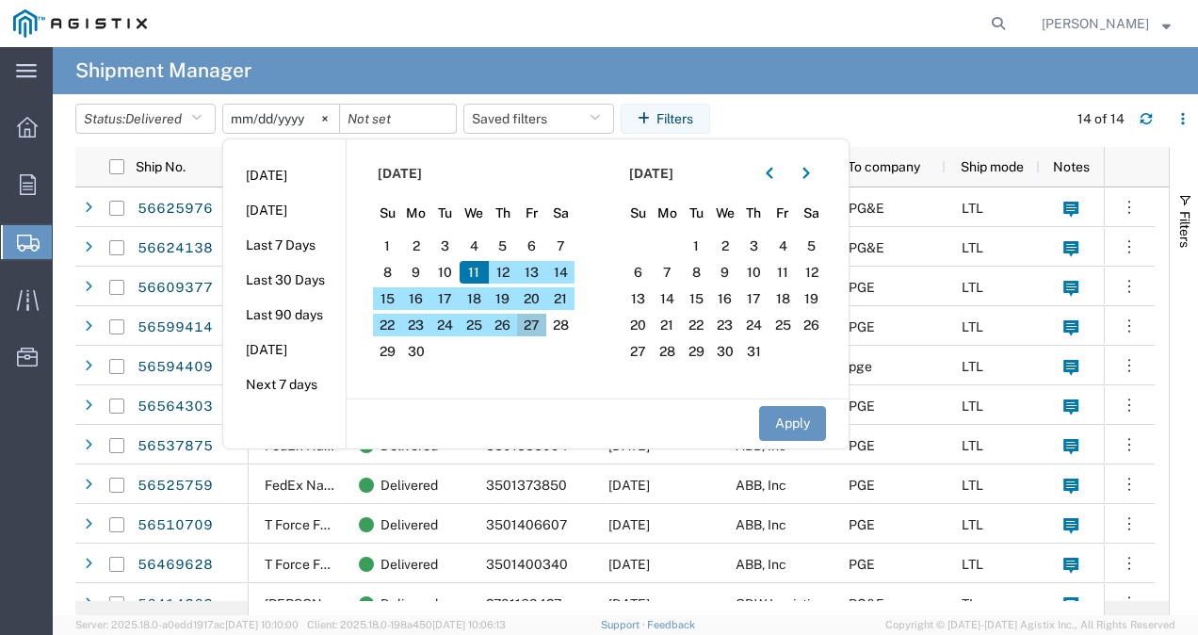
click at [541, 321] on span "27" at bounding box center [531, 325] width 29 height 23
click at [787, 426] on button "Apply" at bounding box center [792, 423] width 67 height 35
type input "[DATE]"
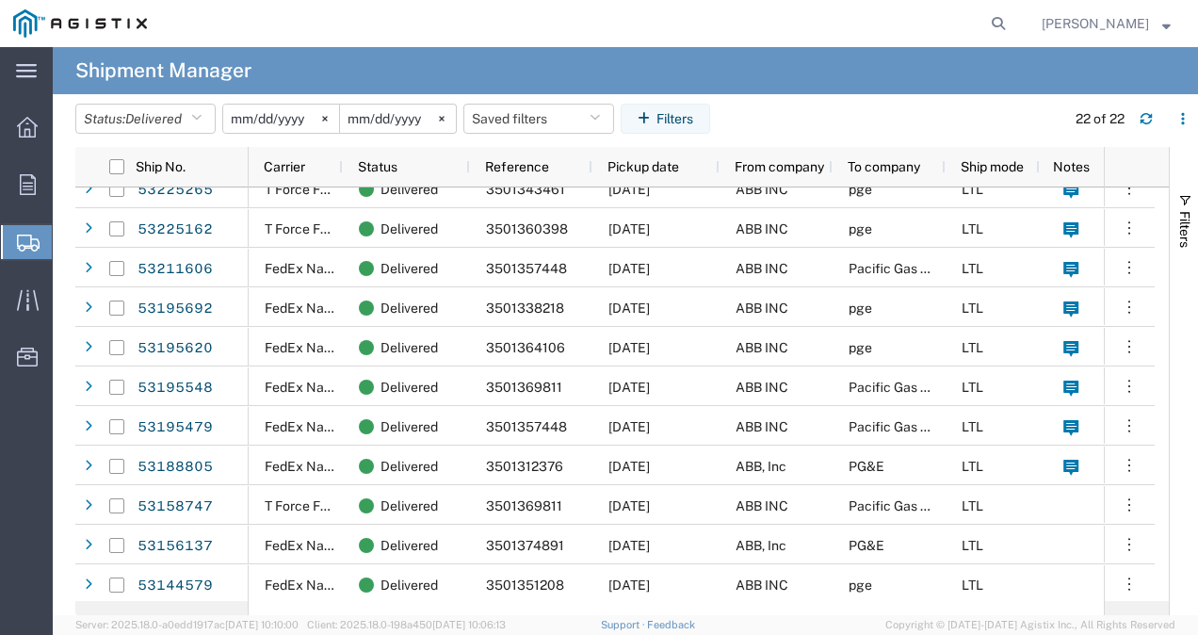
scroll to position [386, 0]
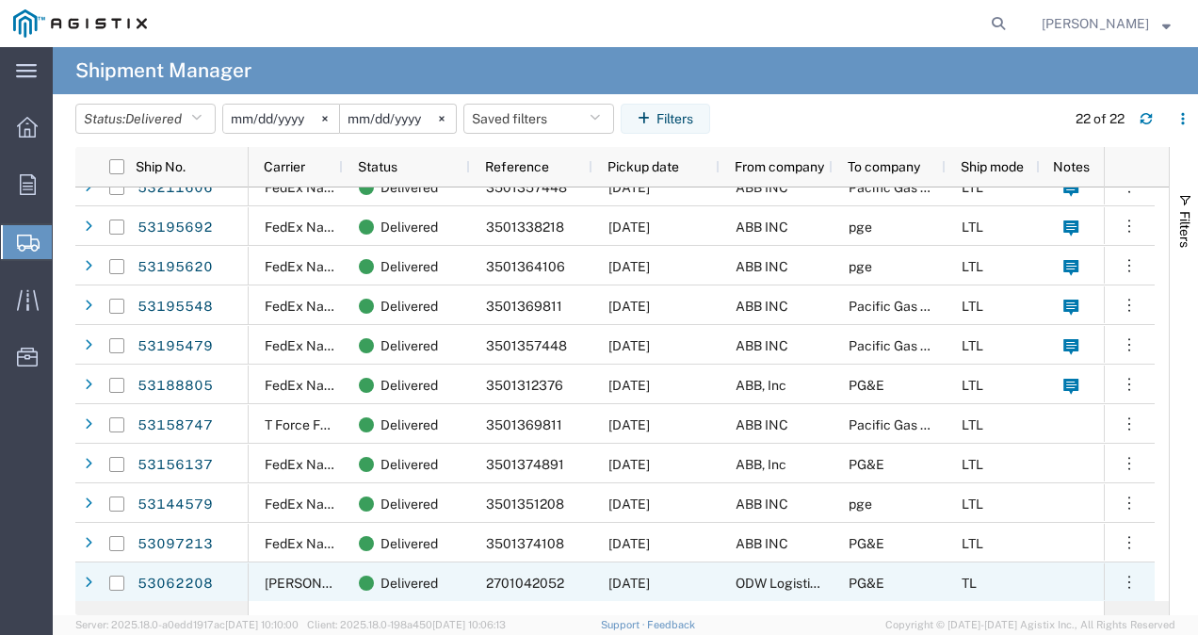
click at [949, 586] on div "TL" at bounding box center [993, 582] width 94 height 40
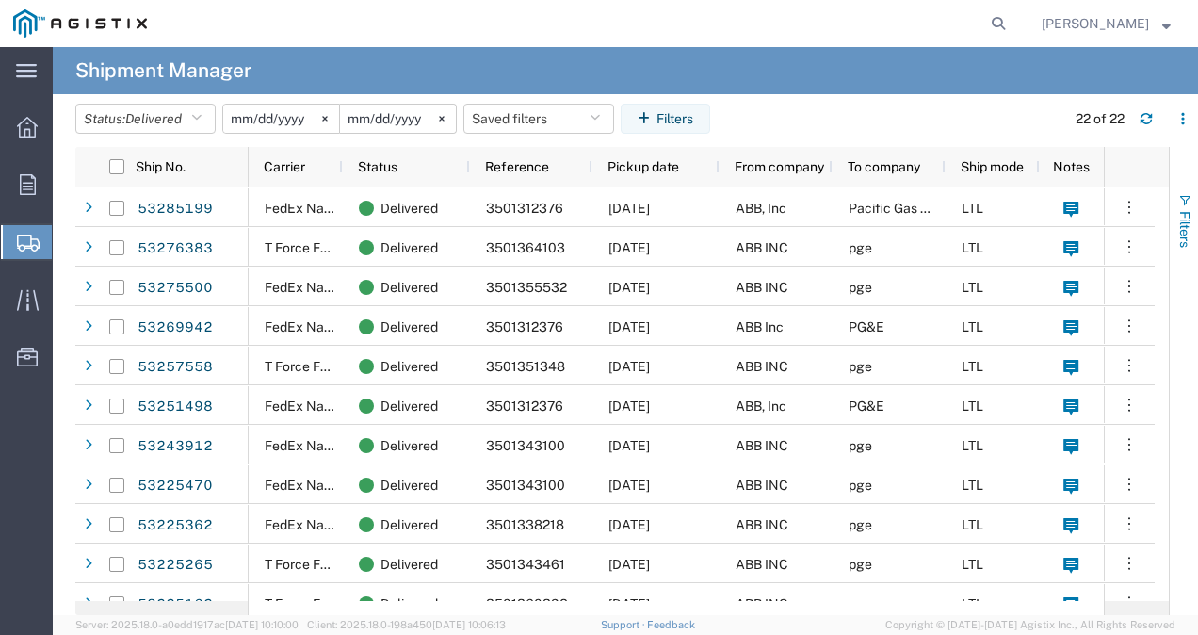
click at [1170, 235] on button "Filters" at bounding box center [1184, 221] width 28 height 102
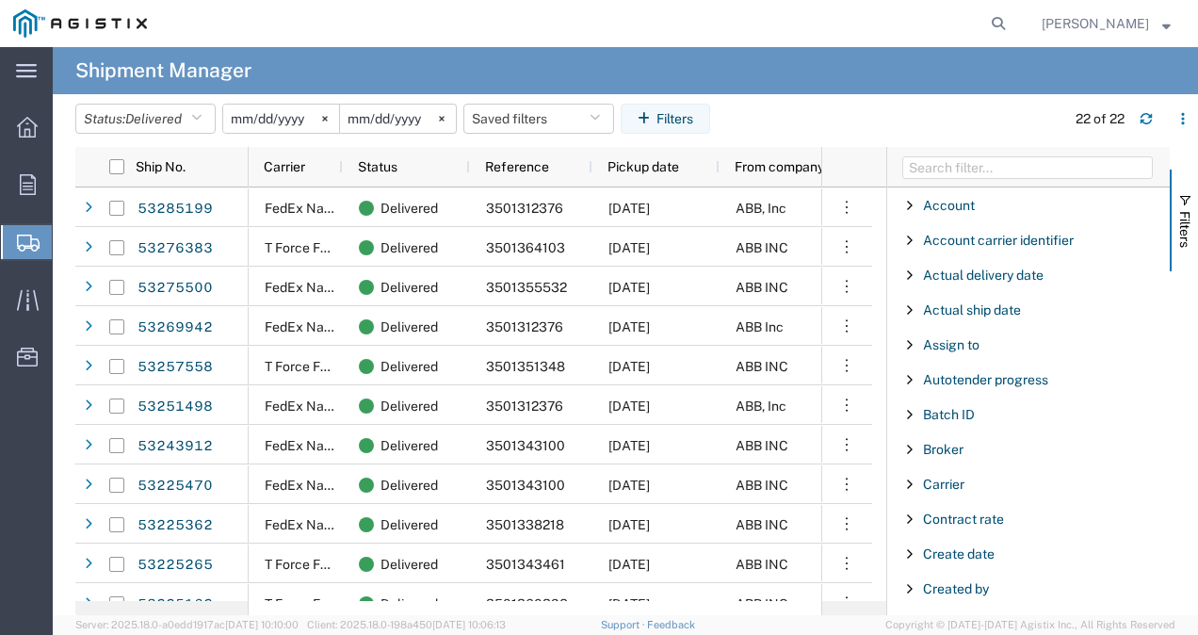
click at [1027, 139] on agx-table-filter-chips "Status: Delivered Active All Approved Booked Canceled Delivered Denied New On H…" at bounding box center [565, 125] width 980 height 43
click at [915, 135] on agx-table-filter-chips "Status: Delivered Active All Approved Booked Canceled Delivered Denied New On H…" at bounding box center [565, 125] width 980 height 43
click at [328, 117] on icon at bounding box center [325, 119] width 6 height 6
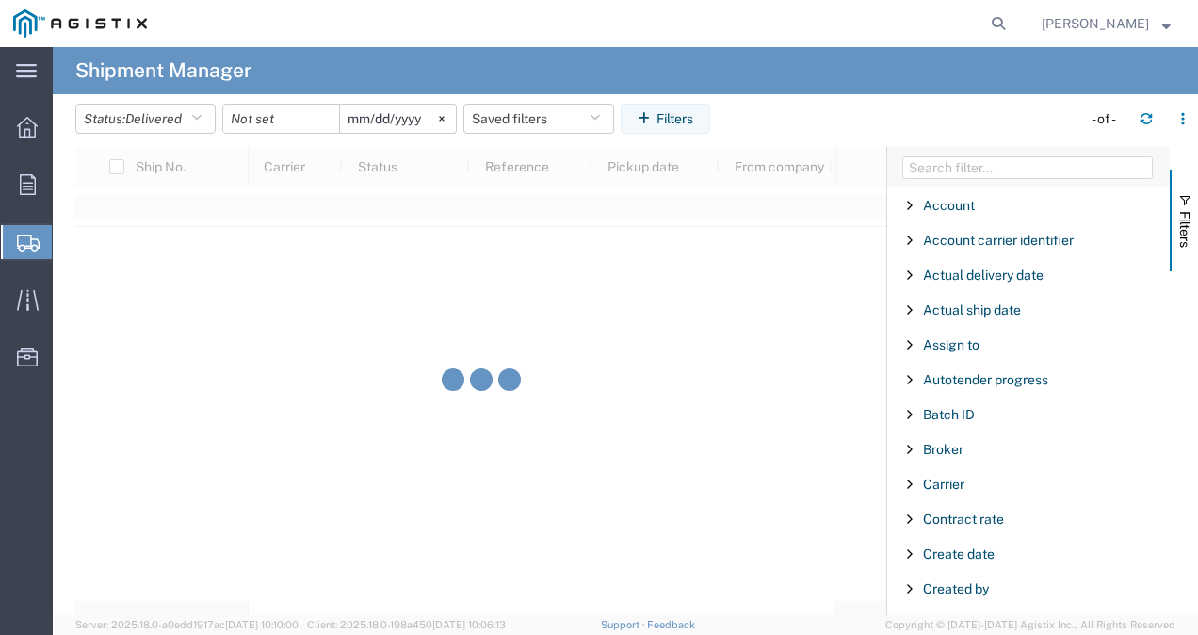
click at [332, 116] on div at bounding box center [281, 119] width 118 height 30
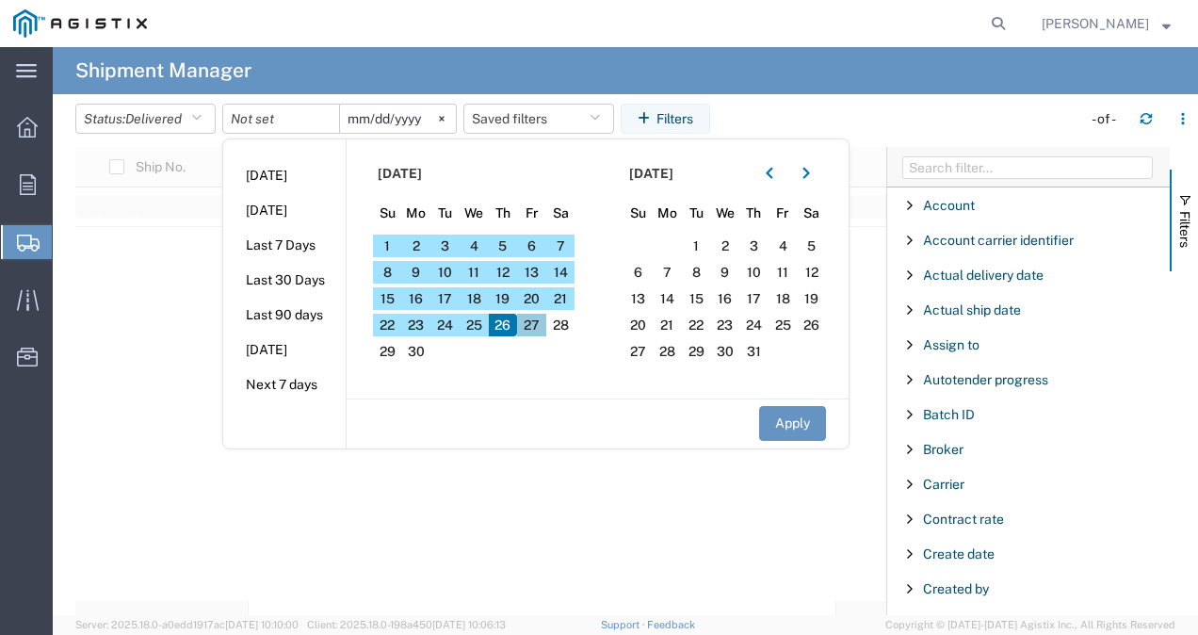
click at [540, 326] on span "27" at bounding box center [531, 325] width 29 height 23
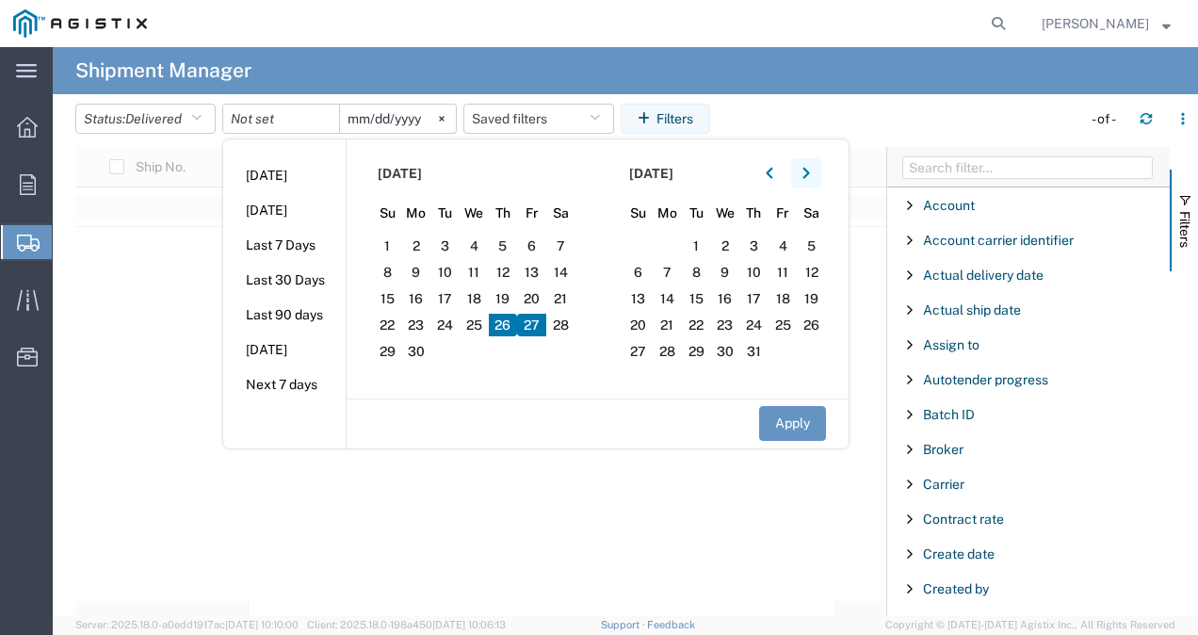
click at [810, 176] on icon "button" at bounding box center [806, 173] width 8 height 13
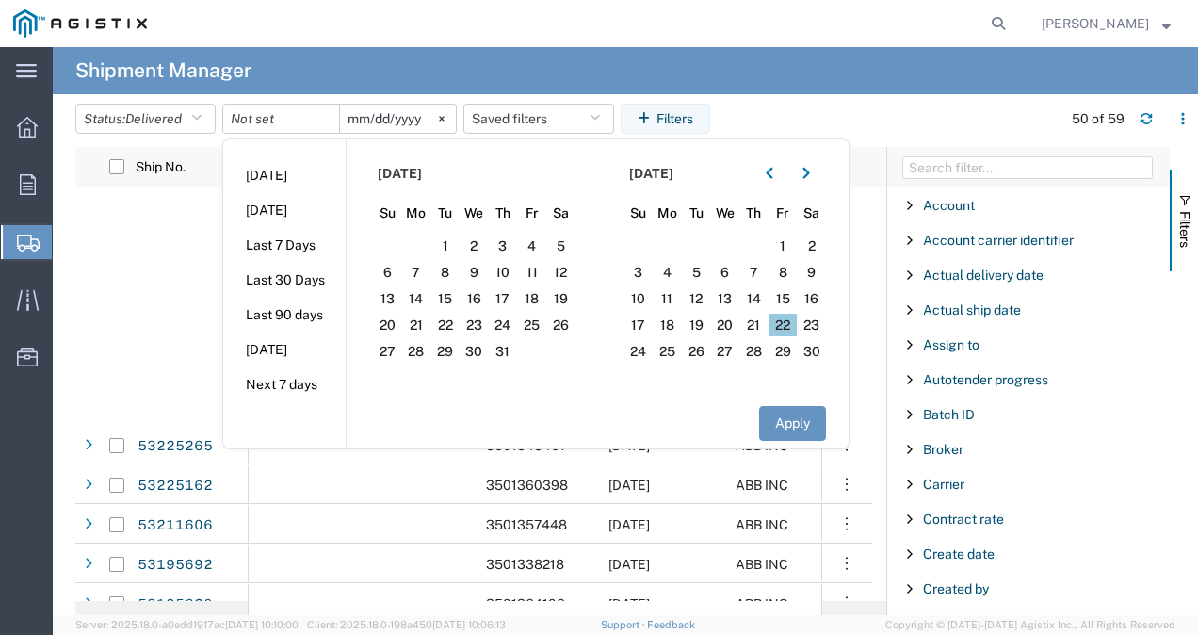
scroll to position [643, 0]
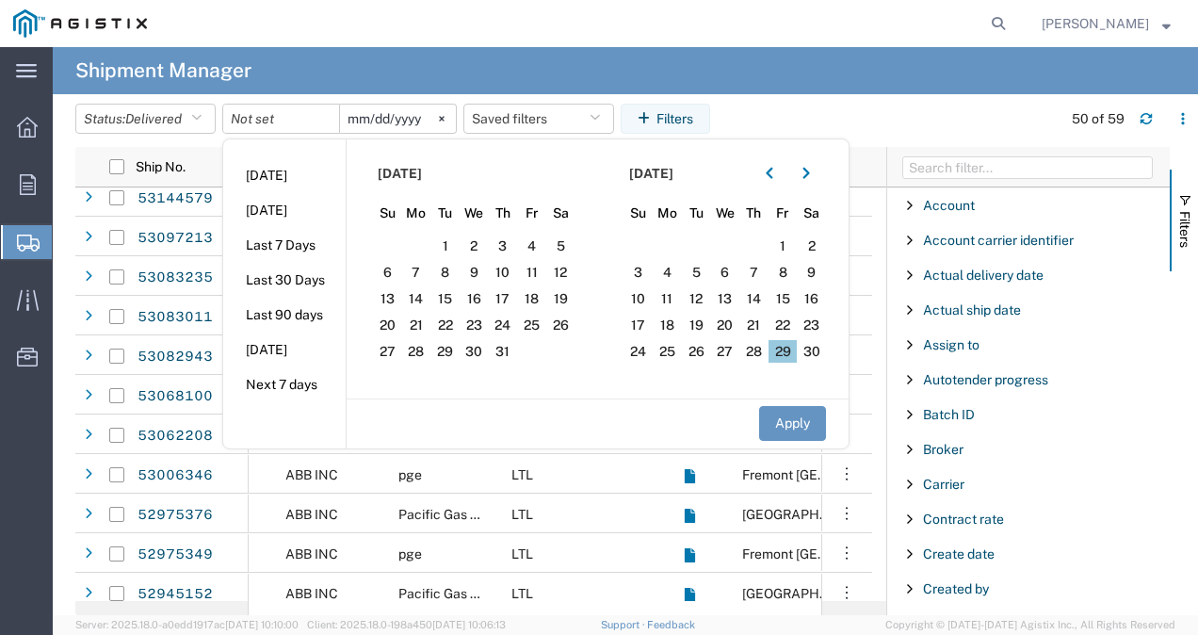
click at [791, 347] on span "29" at bounding box center [782, 351] width 29 height 23
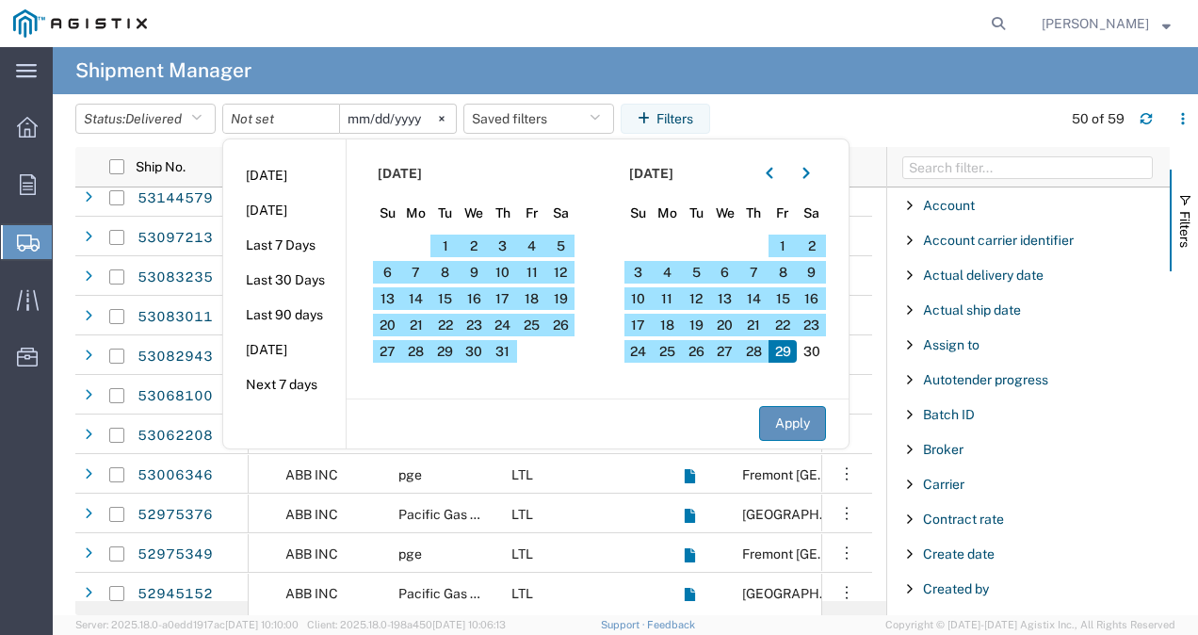
click at [792, 418] on button "Apply" at bounding box center [792, 423] width 67 height 35
type input "[DATE]"
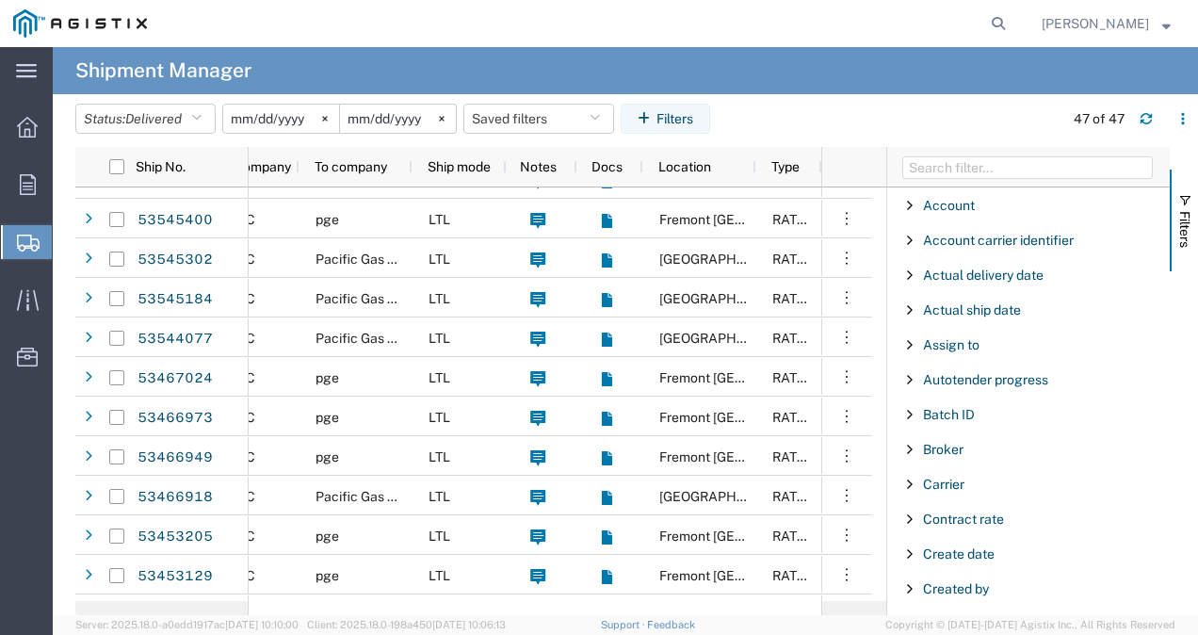
scroll to position [1011, 0]
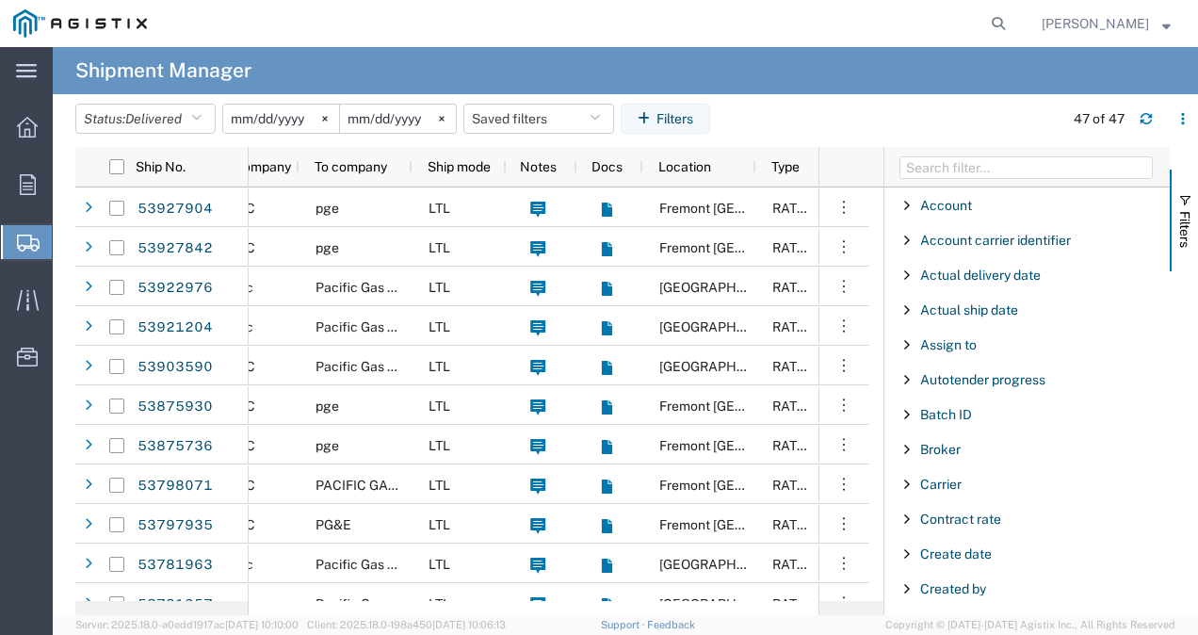
drag, startPoint x: 886, startPoint y: 313, endPoint x: 882, endPoint y: 411, distance: 98.1
click at [882, 411] on div at bounding box center [884, 381] width 5 height 468
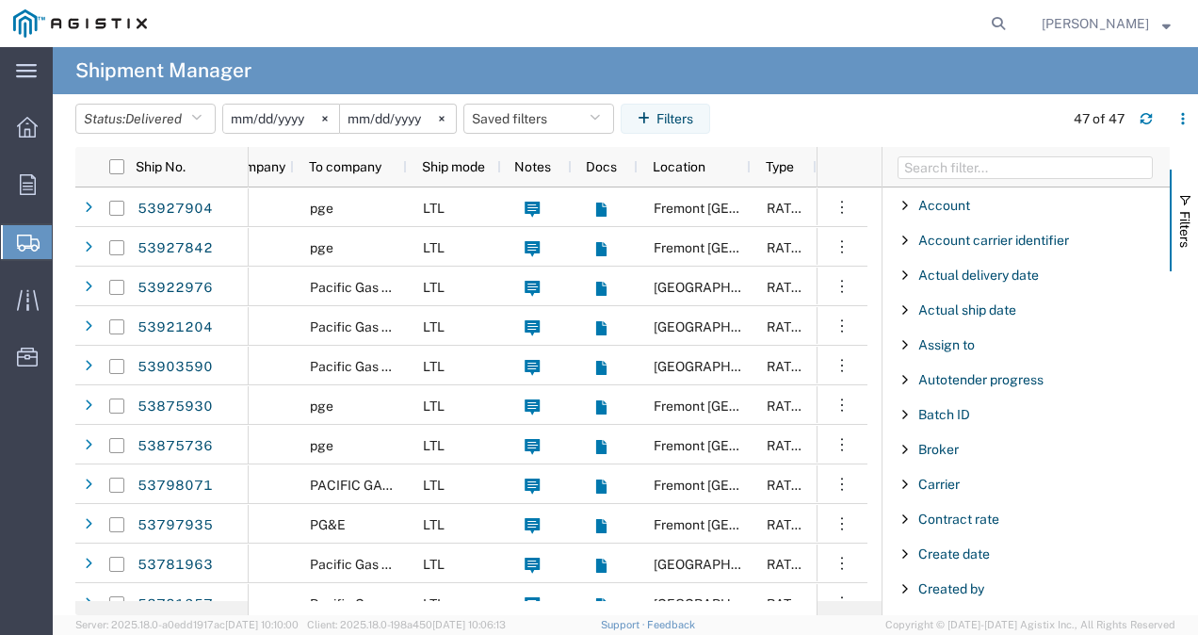
click at [944, 121] on agx-table-filter-chips "Status: Delivered Active All Approved Booked Canceled Delivered Denied New On H…" at bounding box center [564, 125] width 979 height 43
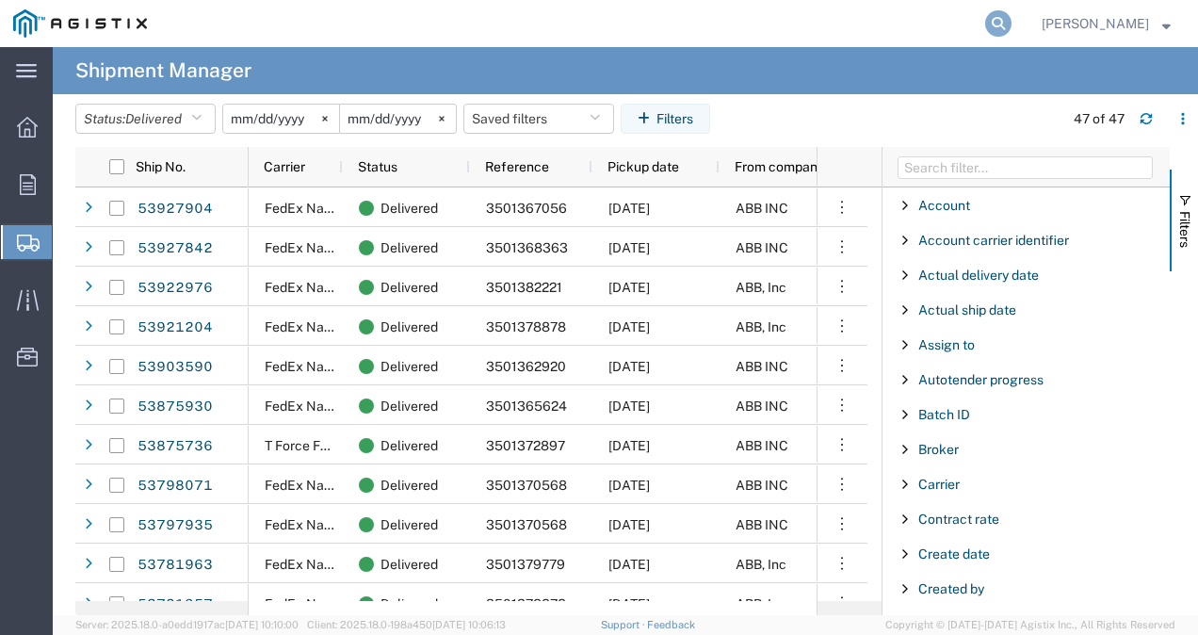
click at [1011, 26] on icon at bounding box center [998, 23] width 26 height 26
click at [859, 28] on input "search" at bounding box center [699, 23] width 573 height 45
paste input "P2250716"
type input "P2250716"
click at [861, 33] on input "P2250716" at bounding box center [699, 23] width 573 height 45
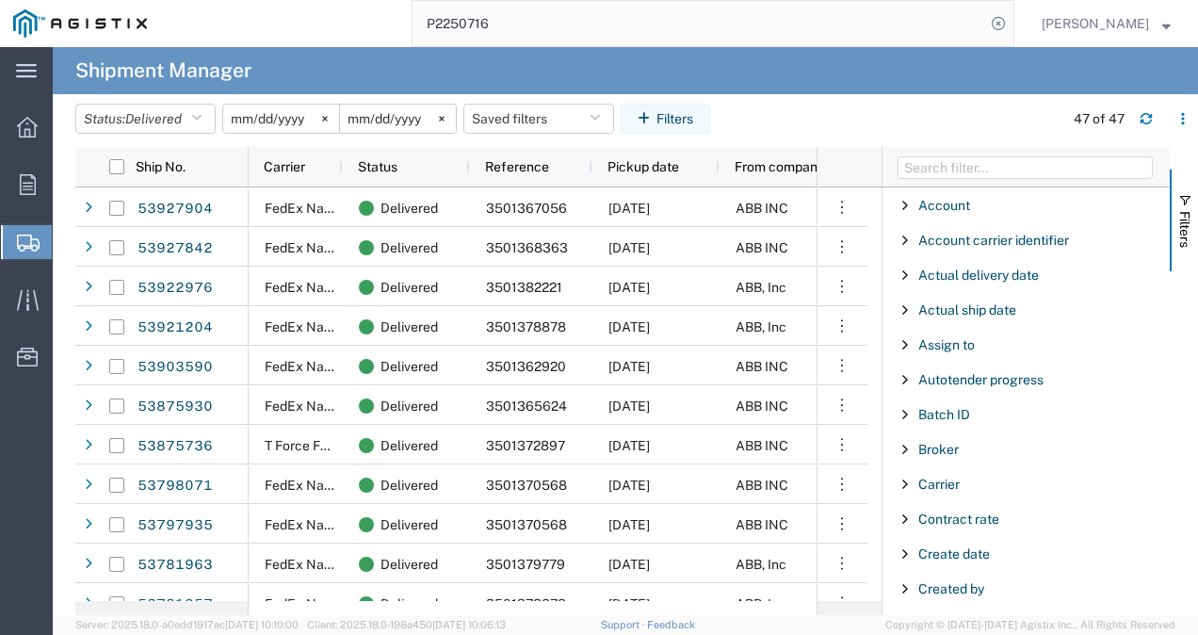
click at [881, 21] on input "P2250716" at bounding box center [699, 23] width 573 height 45
click at [329, 121] on svg-icon at bounding box center [325, 119] width 28 height 28
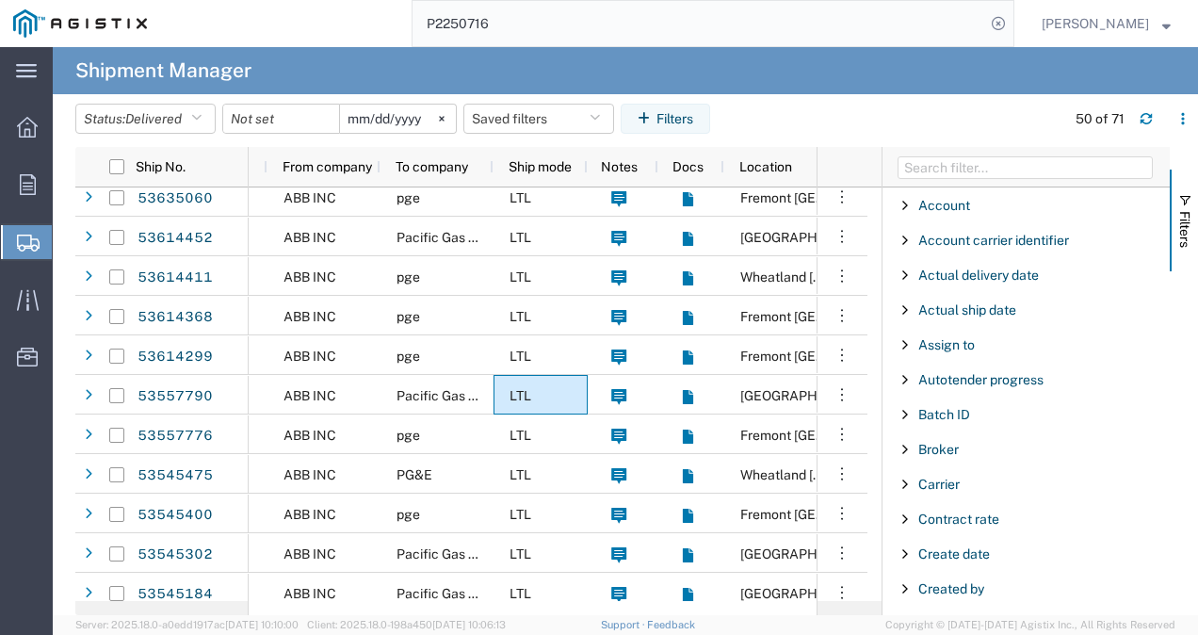
click at [768, 620] on agx-app-version "Server: 2025.18.0-a0edd1917ac [DATE] 10:10:00 Client: 2025.18.0-198a450 [DATE] …" at bounding box center [625, 625] width 1145 height 20
